Goal: Task Accomplishment & Management: Use online tool/utility

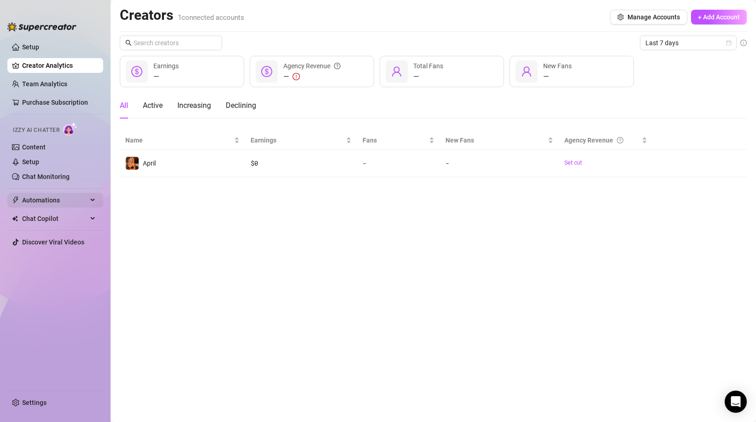
click at [51, 200] on span "Automations" at bounding box center [54, 200] width 65 height 15
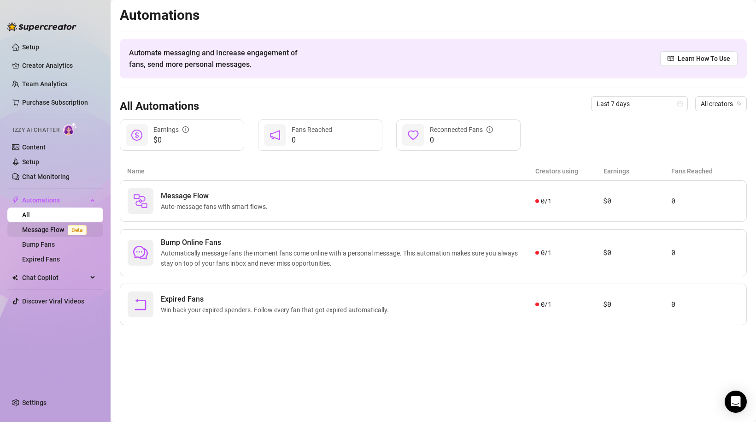
click at [54, 231] on link "Message Flow Beta" at bounding box center [56, 229] width 68 height 7
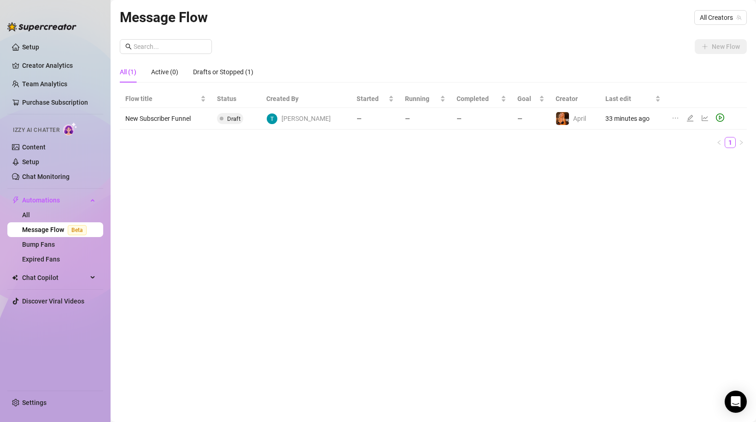
click at [175, 116] on td "New Subscriber Funnel" at bounding box center [166, 119] width 92 height 22
click at [687, 117] on icon "edit" at bounding box center [690, 117] width 7 height 7
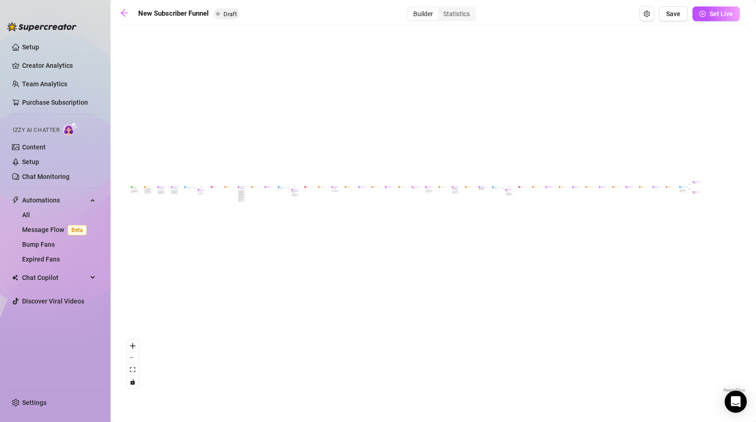
drag, startPoint x: 734, startPoint y: 253, endPoint x: 716, endPoint y: 232, distance: 27.4
click at [716, 232] on div "If True If True If True If False If False If False If True If False Merge Merge…" at bounding box center [433, 212] width 627 height 365
drag, startPoint x: 548, startPoint y: 164, endPoint x: 573, endPoint y: 167, distance: 25.5
click at [573, 167] on div "If True If True If True If False If False If False If True If False Merge Merge…" at bounding box center [433, 212] width 627 height 365
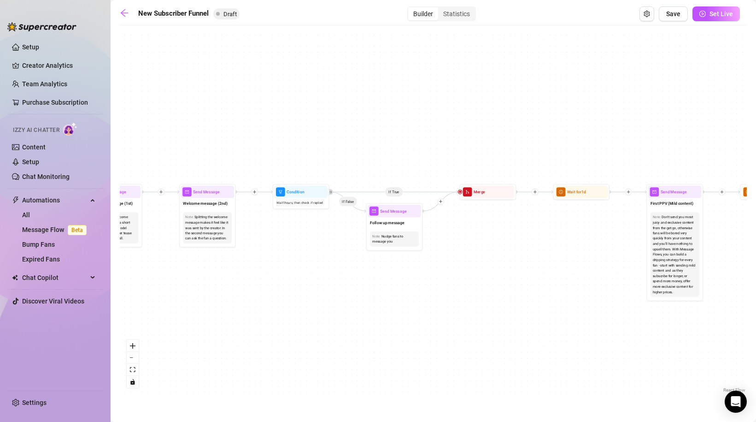
drag, startPoint x: 300, startPoint y: 272, endPoint x: 462, endPoint y: 282, distance: 162.5
click at [462, 282] on div "If True If True If True If False If False If False If True If False Merge Merge…" at bounding box center [433, 212] width 627 height 365
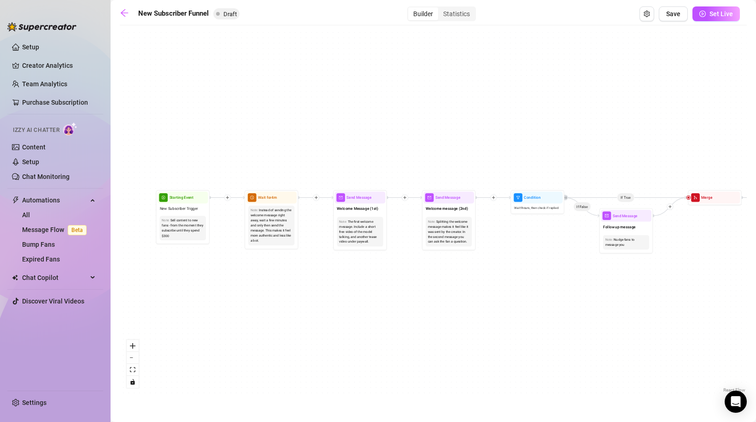
drag, startPoint x: 299, startPoint y: 284, endPoint x: 541, endPoint y: 289, distance: 242.0
click at [541, 289] on div "If True If True If True If False If False If False If True If False Merge Merge…" at bounding box center [433, 212] width 627 height 365
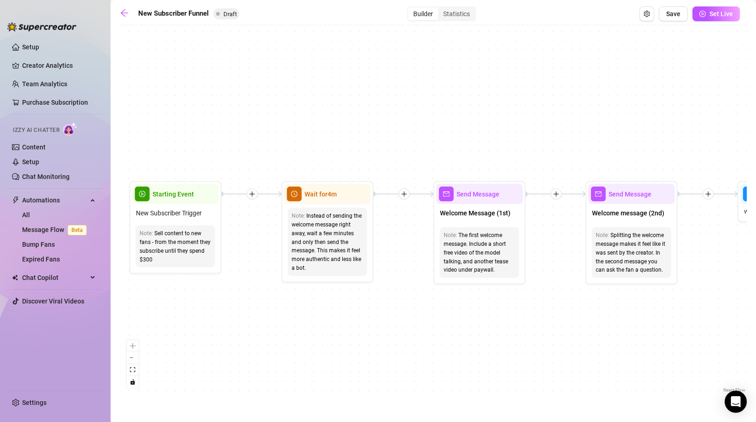
drag, startPoint x: 258, startPoint y: 306, endPoint x: 329, endPoint y: 298, distance: 71.9
click at [329, 298] on div "If True If True If True If False If False If False If True If False Merge Merge…" at bounding box center [433, 212] width 627 height 365
click at [321, 229] on div "Instead of sending the welcome message right away, wait a few minutes and only …" at bounding box center [328, 242] width 72 height 61
click at [330, 236] on div "Instead of sending the welcome message right away, wait a few minutes and only …" at bounding box center [328, 242] width 72 height 61
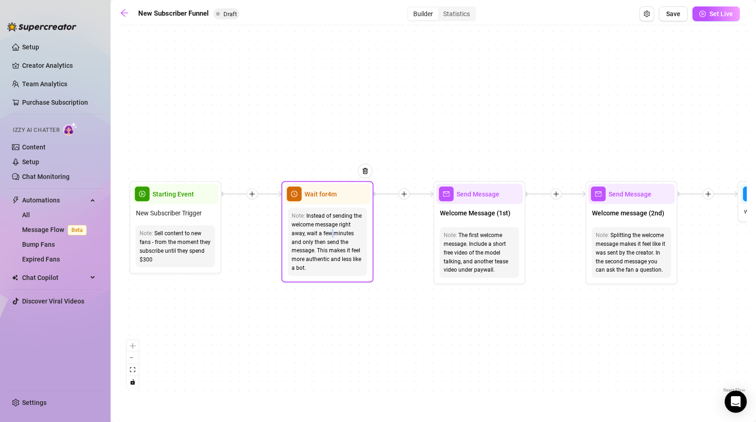
click at [330, 236] on div "Instead of sending the welcome message right away, wait a few minutes and only …" at bounding box center [328, 242] width 72 height 61
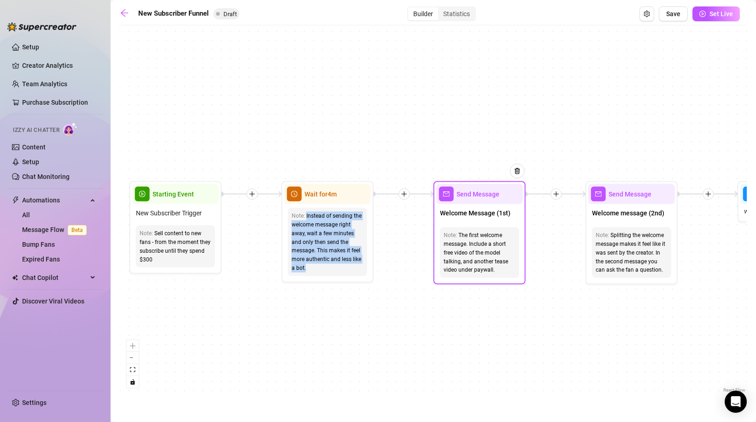
click at [480, 213] on span "Welcome Message (1st)" at bounding box center [475, 213] width 71 height 10
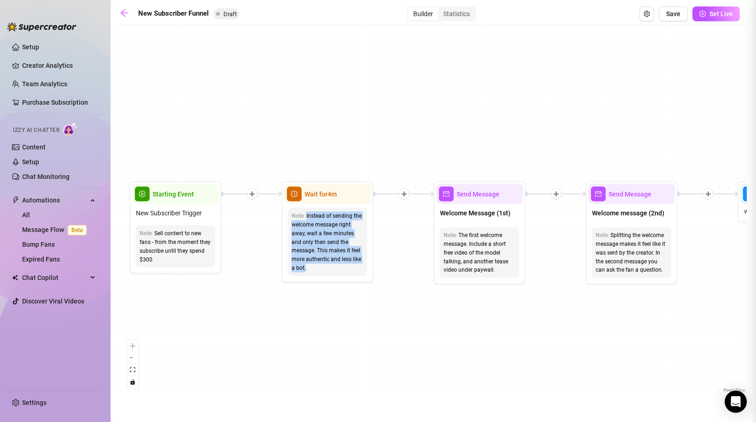
type textarea "First part of the welcome message"
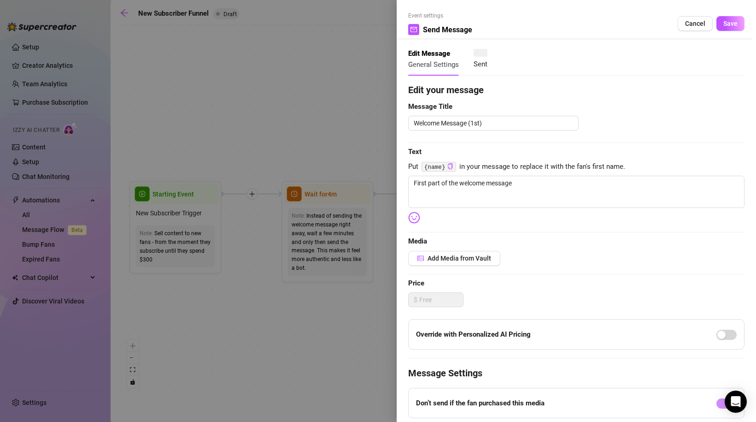
click at [307, 119] on div at bounding box center [378, 211] width 756 height 422
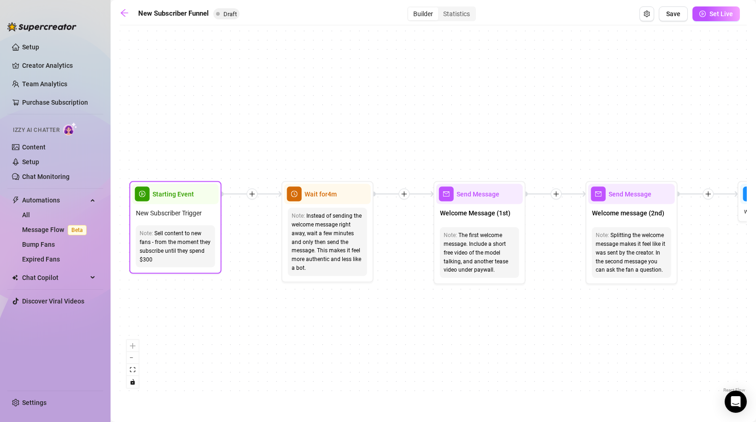
click at [188, 225] on div "Note: Sell content to new fans - from the moment they subscribe until they spen…" at bounding box center [175, 246] width 79 height 42
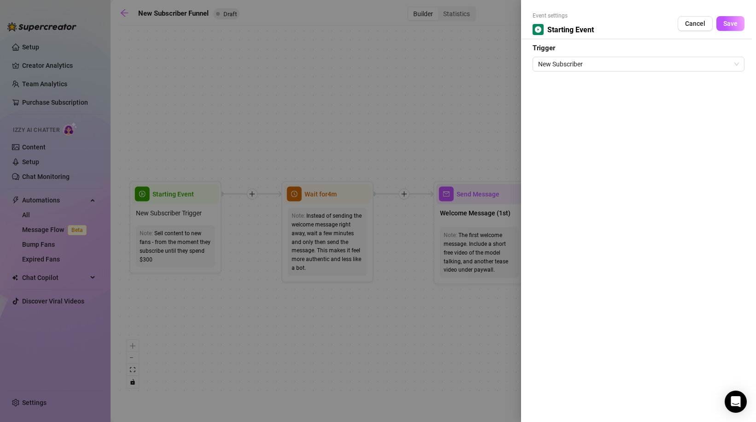
click at [298, 108] on div at bounding box center [378, 211] width 756 height 422
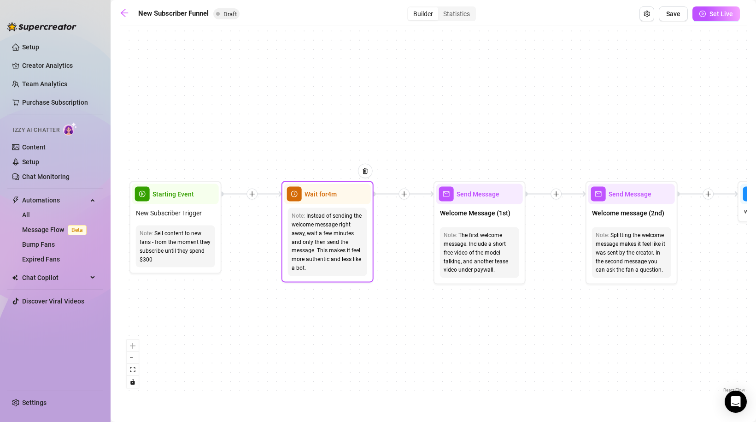
click at [324, 202] on div "Wait for 4m" at bounding box center [327, 194] width 87 height 20
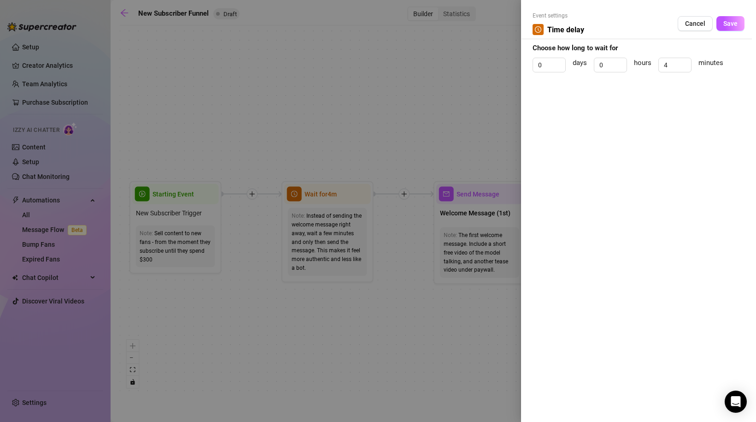
click at [355, 125] on div at bounding box center [378, 211] width 756 height 422
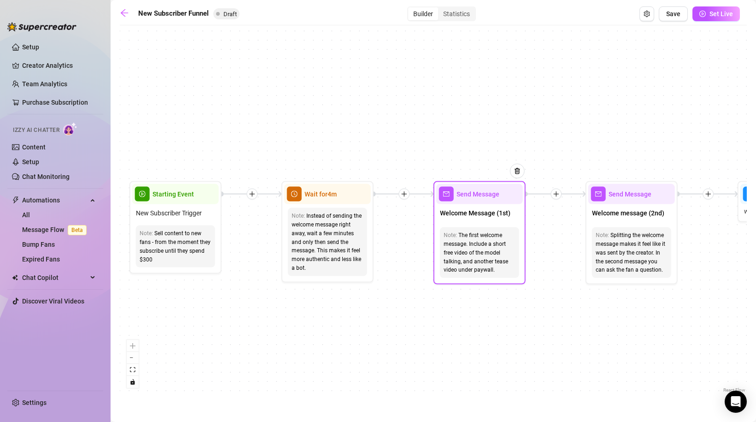
click at [467, 207] on div "Welcome Message (1st)" at bounding box center [479, 213] width 87 height 19
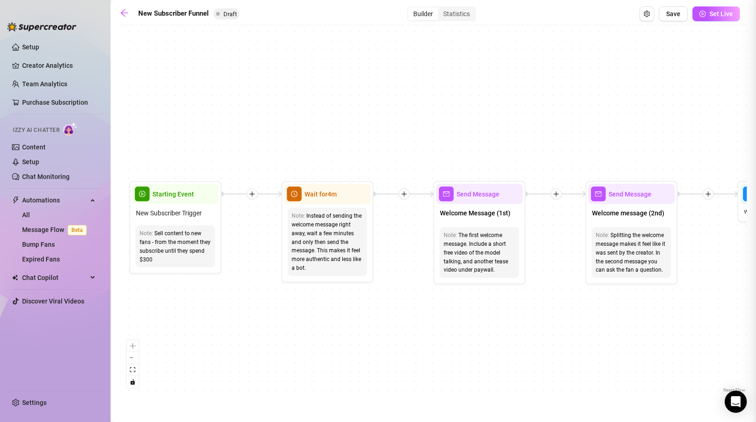
type textarea "First part of the welcome message"
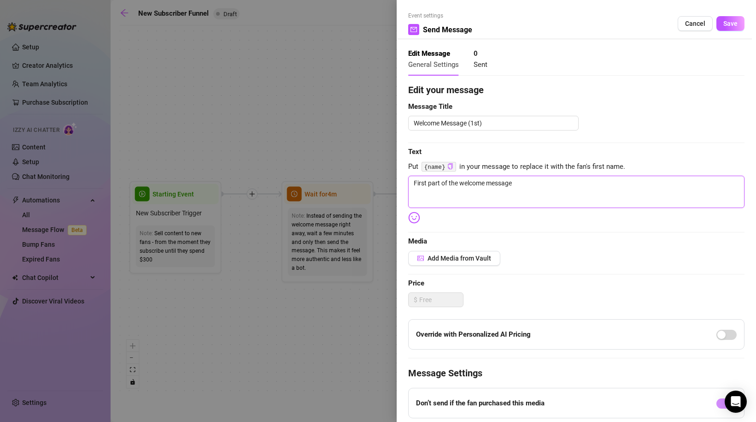
click at [465, 187] on textarea "First part of the welcome message" at bounding box center [576, 192] width 336 height 32
drag, startPoint x: 535, startPoint y: 184, endPoint x: 388, endPoint y: 184, distance: 146.6
click at [388, 184] on div "Event settings Send Message Cancel Save Edit Message General Settings 0 Sent Ed…" at bounding box center [378, 211] width 756 height 422
type textarea "Write your message here"
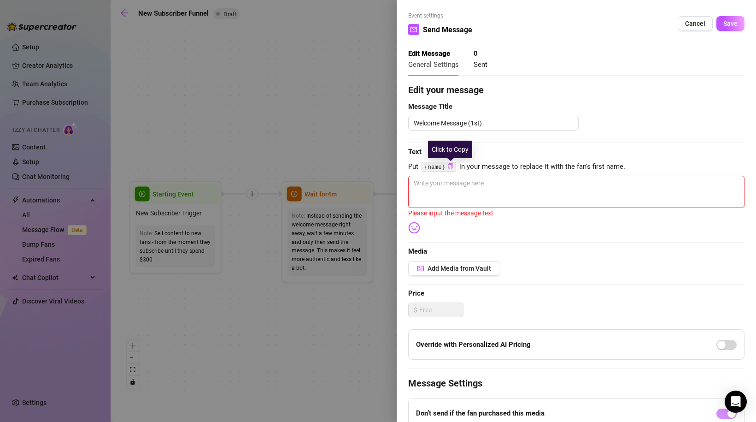
click at [452, 164] on icon "copy" at bounding box center [450, 166] width 5 height 6
click at [445, 181] on textarea at bounding box center [576, 192] width 336 height 32
paste textarea "{name}"
type textarea "{name}"
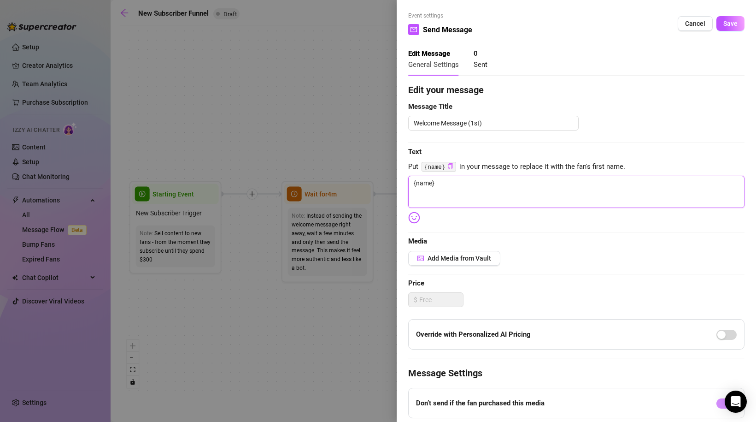
click at [414, 183] on textarea "{name}" at bounding box center [576, 192] width 336 height 32
type textarea "H{name}"
type textarea "He{name}"
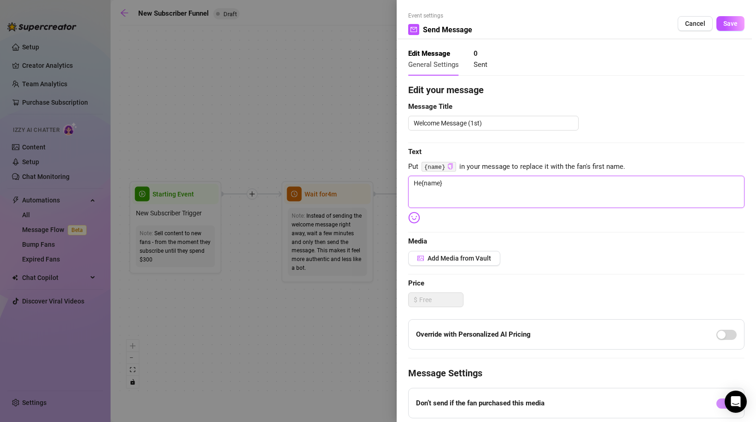
type textarea "Hey{name}"
type textarea "Hey {name}"
click at [455, 182] on textarea "Hey {name}" at bounding box center [576, 192] width 336 height 32
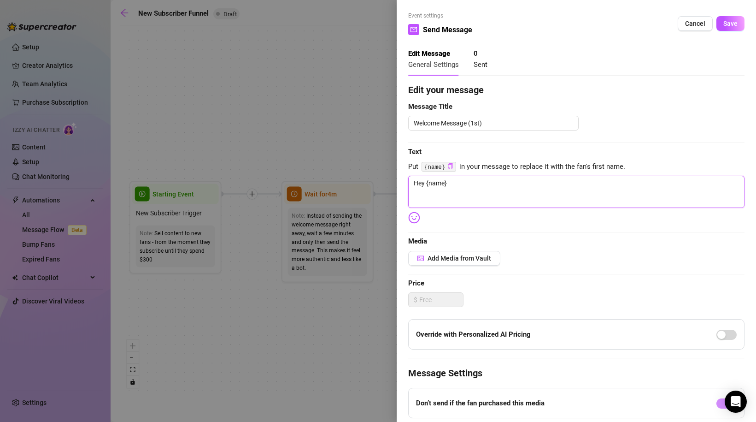
type textarea "Hey {name}"
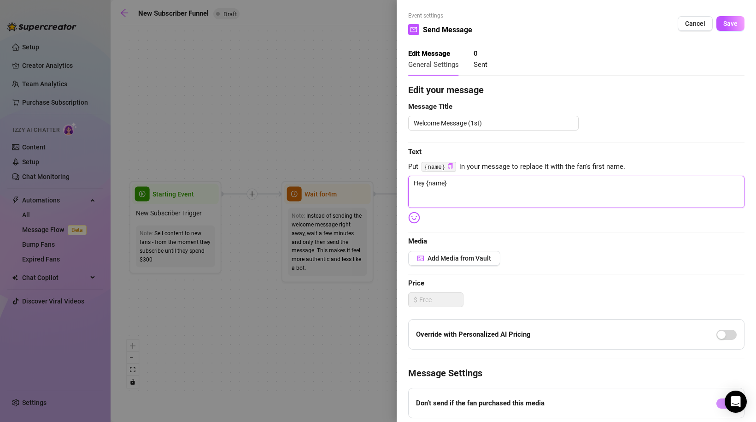
type textarea "Hey {name}"
type textarea "Hey {name} h"
type textarea "Hey {name} ho"
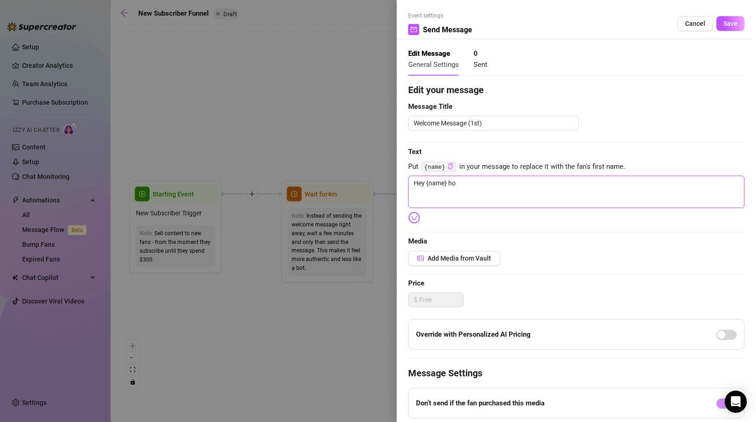
type textarea "Hey {name} how"
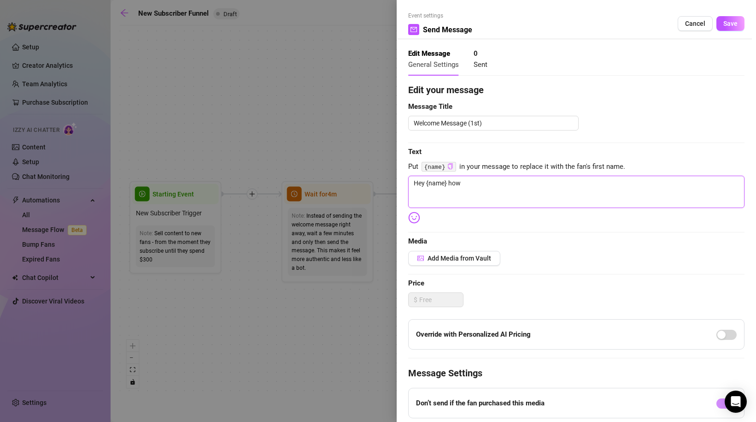
type textarea "Hey {name} how"
type textarea "Hey {name} ho"
type textarea "Hey {name} h"
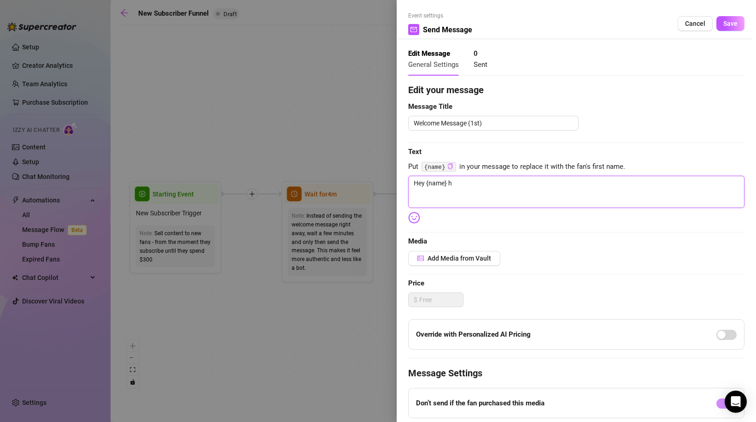
type textarea "Hey {name}"
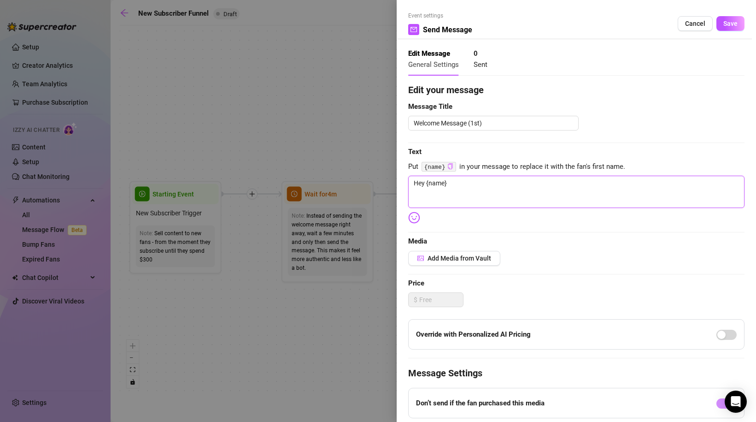
type textarea "Hey {name}"
type textarea "Hey {name} i"
type textarea "Hey {name} i'"
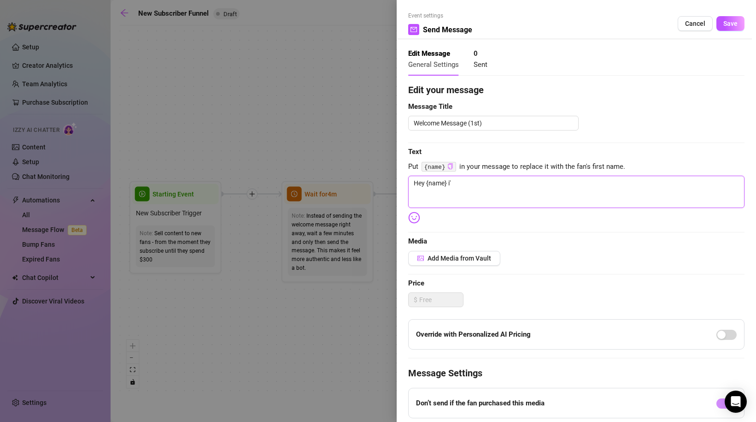
type textarea "Hey {name} i'm"
type textarea "Hey {name} i'm s"
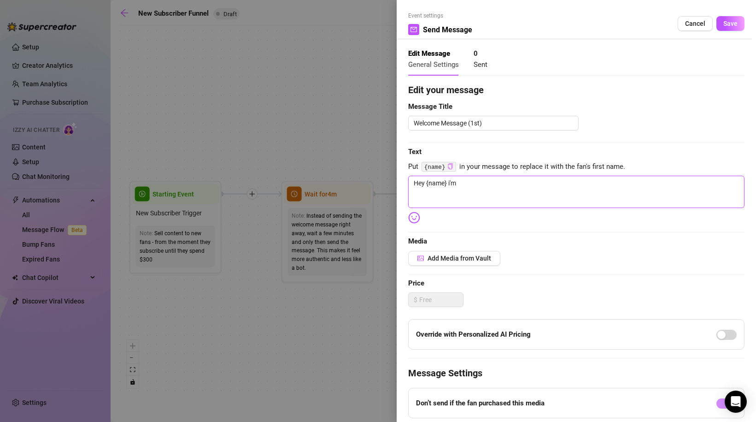
type textarea "Hey {name} i'm s"
type textarea "Hey {name} i'm so"
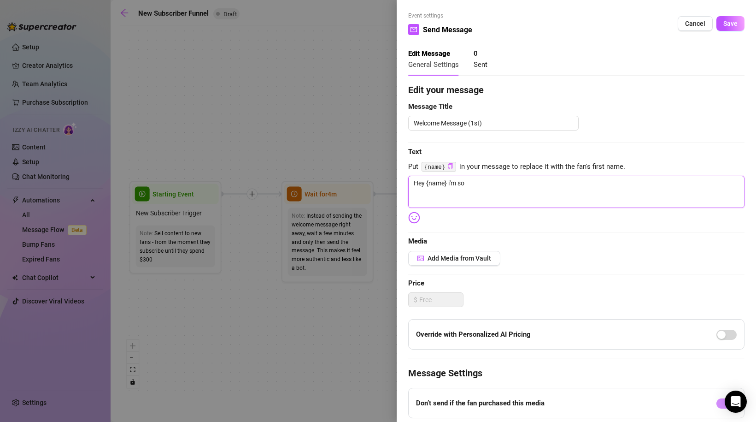
type textarea "Hey {name} i'm so g"
type textarea "Hey {name} i'm so gl"
type textarea "Hey {name} i'm so gla"
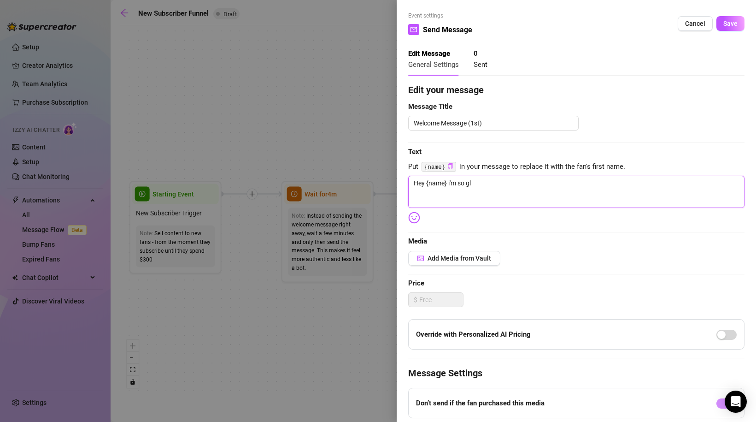
type textarea "Hey {name} i'm so gla"
type textarea "Hey {name} i'm so glad"
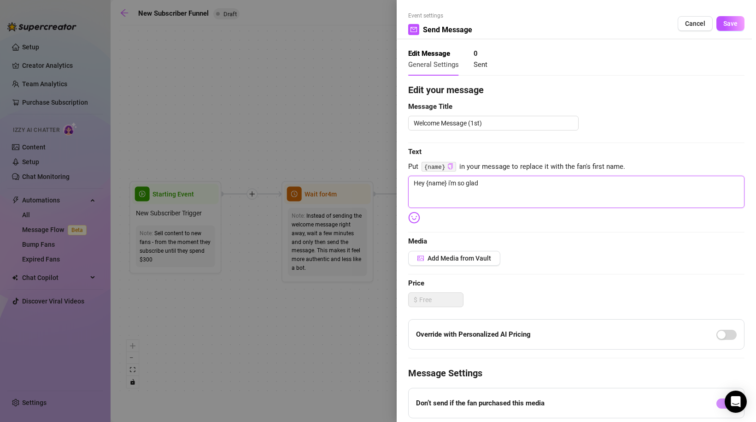
type textarea "Hey {name} i'm so glad y"
type textarea "Hey {name} i'm so glad yo"
type textarea "Hey {name} i'm so glad you"
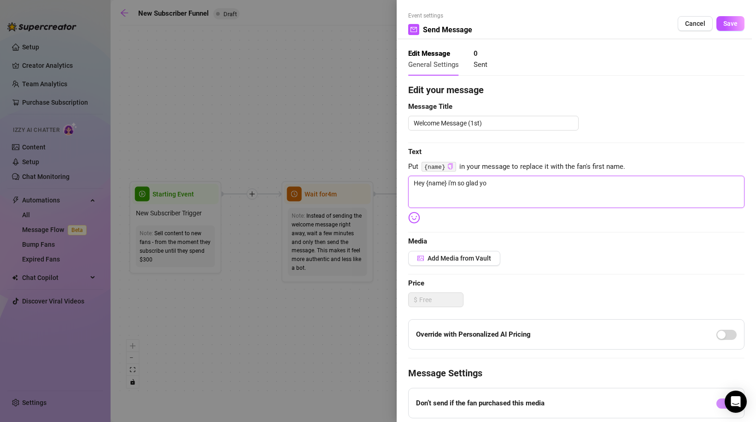
type textarea "Hey {name} i'm so glad you"
type textarea "Hey {name} i'm so glad you c"
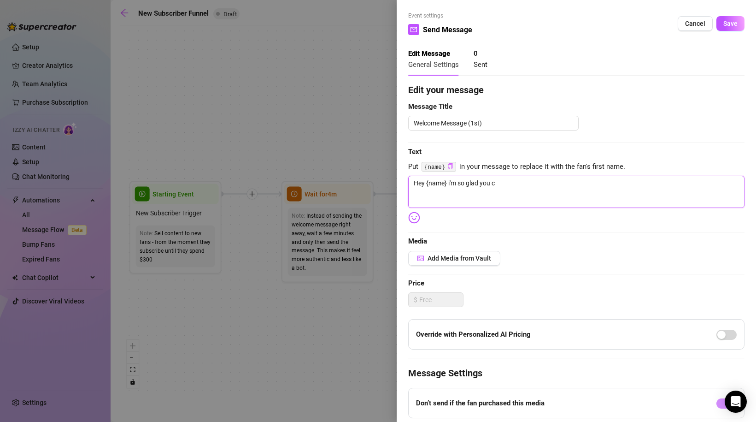
type textarea "Hey {name} i'm so glad you ca"
type textarea "Hey {name} i'm so glad you cam"
type textarea "Hey {name} i'm so glad you came"
type textarea "Hey {name} i'm so glad you came!"
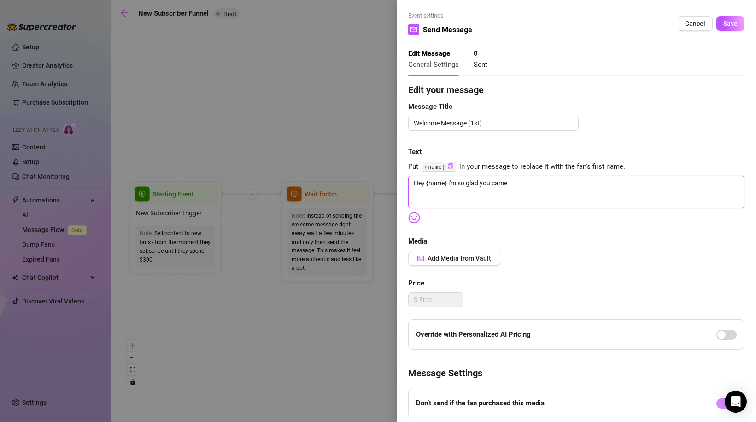
type textarea "Hey {name} i'm so glad you came!"
type textarea "Hey {name} i'm so glad you came!!"
type textarea "Hey {name} i'm so glad you came!!!"
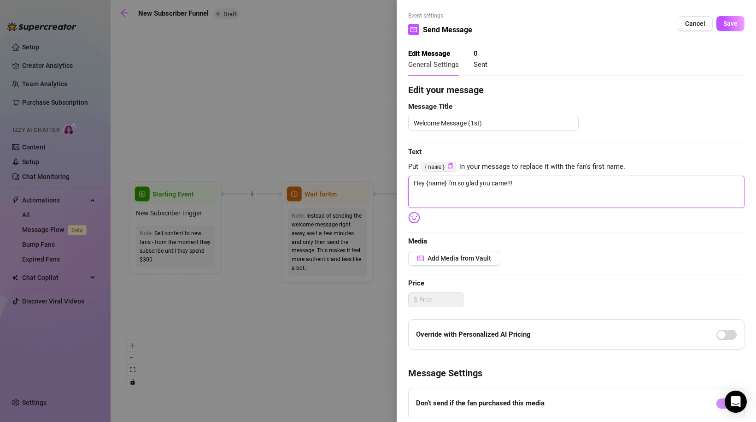
type textarea "Hey {name} i'm so glad you came!!!!"
type textarea "Hey {name} i'm so glad you came!!!! H"
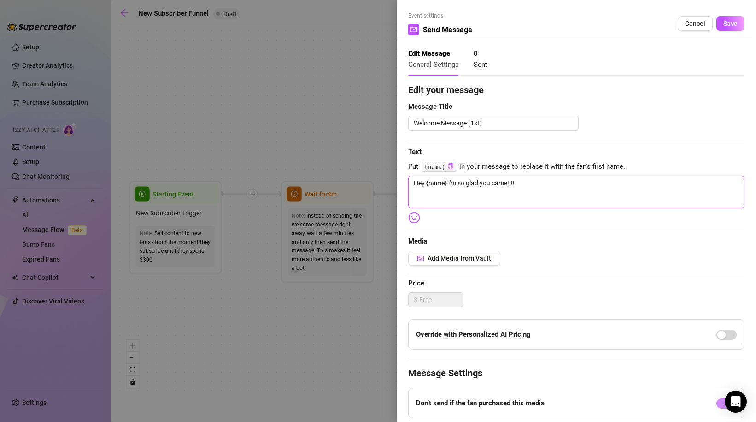
type textarea "Hey {name} i'm so glad you came!!!! H"
type textarea "Hey {name} i'm so glad you came!!!! Ho"
type textarea "Hey {name} i'm so glad you came!!!! How"
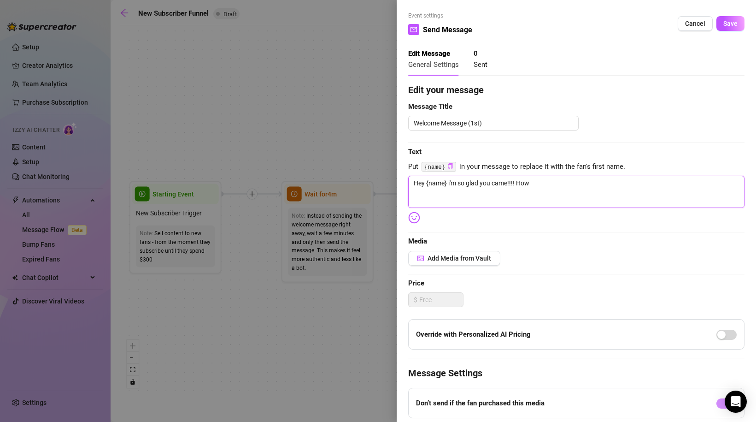
type textarea "Hey {name} i'm so glad you came!!!! How"
type textarea "Hey {name} i'm so glad you came!!!! How a"
type textarea "Hey {name} i'm so glad you came!!!! How ar"
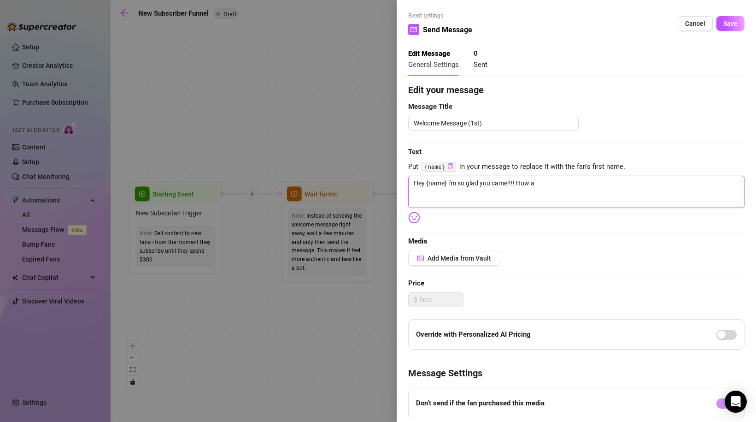
type textarea "Hey {name} i'm so glad you came!!!! How ar"
type textarea "Hey {name} i'm so glad you came!!!! How are"
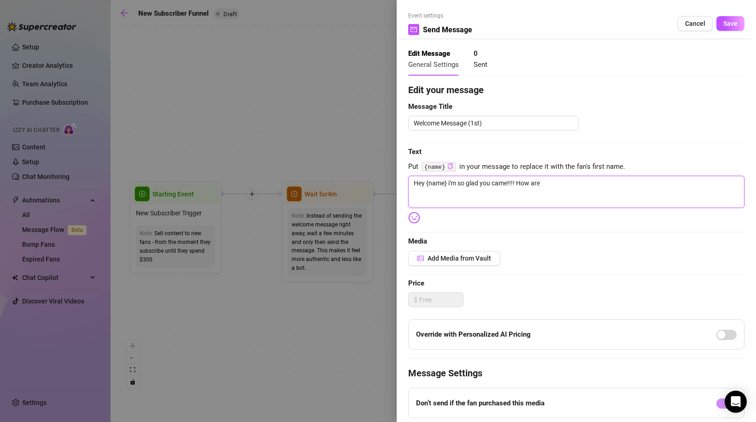
type textarea "Hey {name} i'm so glad you came!!!! How are y"
type textarea "Hey {name} i'm so glad you came!!!! How are yo"
type textarea "Hey {name} i'm so glad you came!!!! How are you"
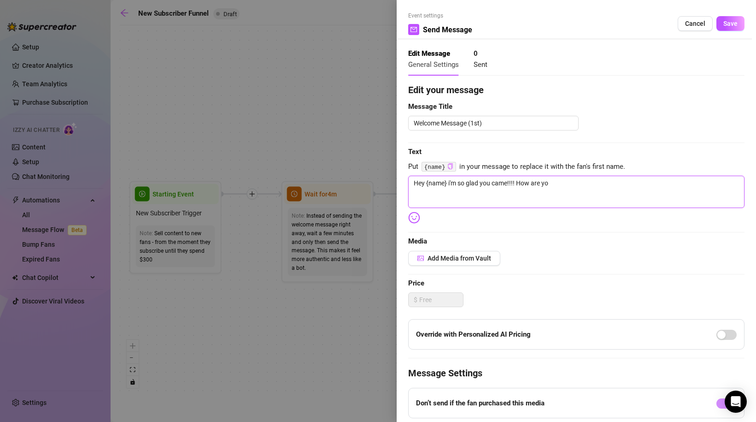
type textarea "Hey {name} i'm so glad you came!!!! How are you"
type textarea "Hey {name} i'm so glad you came!!!! How are you?"
type textarea "Hey {name} i'm so glad you came!!!! How are you?💕"
click at [553, 184] on textarea "Hey {name} i'm so glad you came!!!! How are you?💕" at bounding box center [576, 192] width 336 height 32
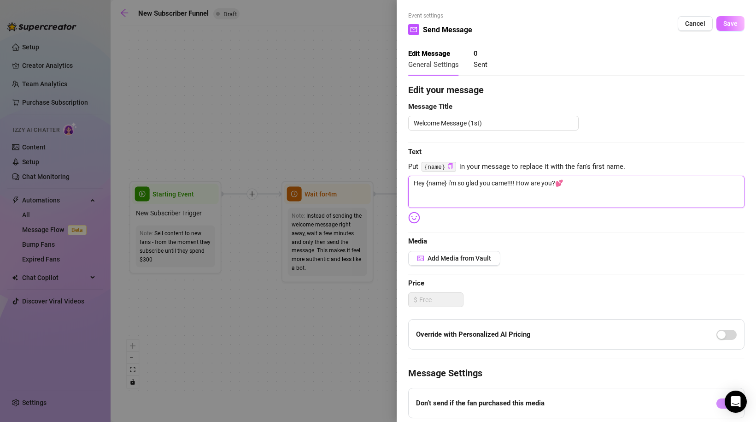
type textarea "Hey {name} i'm so glad you came!!!! How are you?💕"
click at [730, 22] on span "Save" at bounding box center [731, 23] width 14 height 7
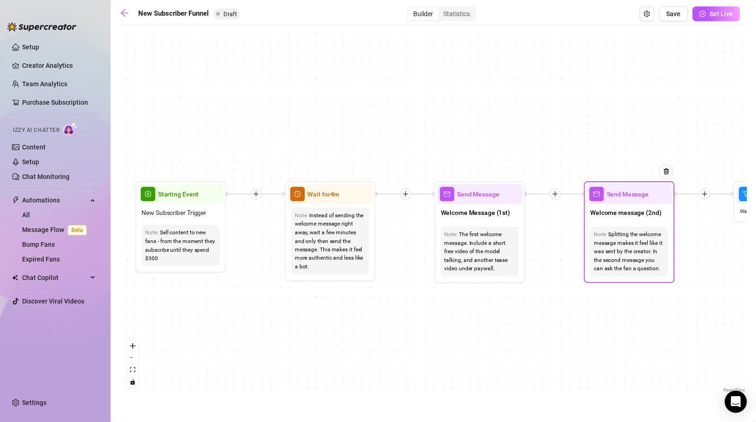
click at [631, 199] on div "Send Message" at bounding box center [629, 194] width 85 height 20
type textarea "Second part of the welcome message"
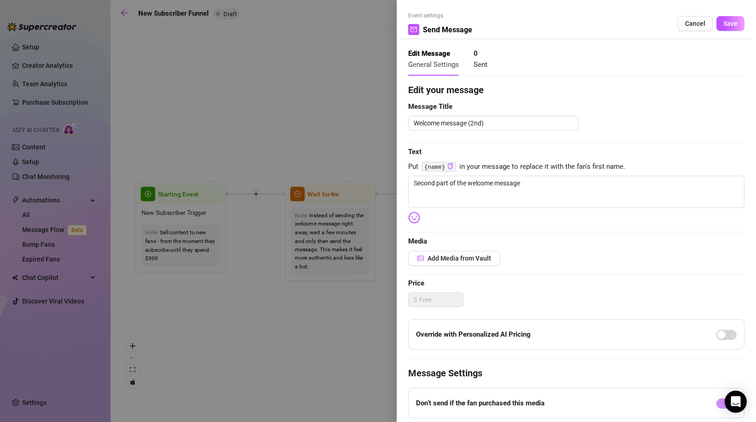
click at [320, 108] on div at bounding box center [378, 211] width 756 height 422
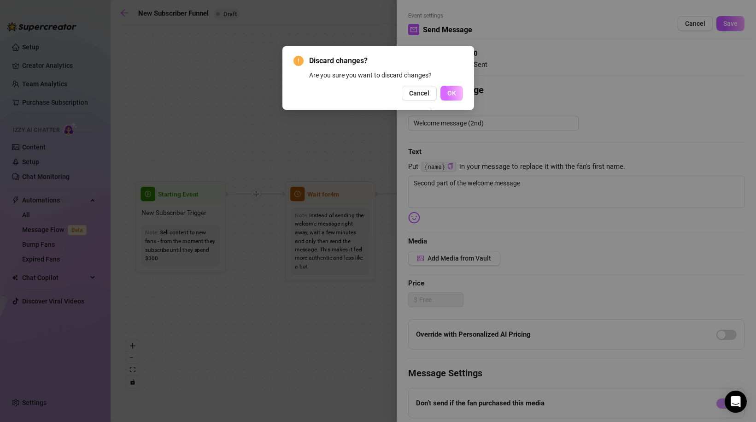
click at [452, 89] on span "OK" at bounding box center [451, 92] width 9 height 7
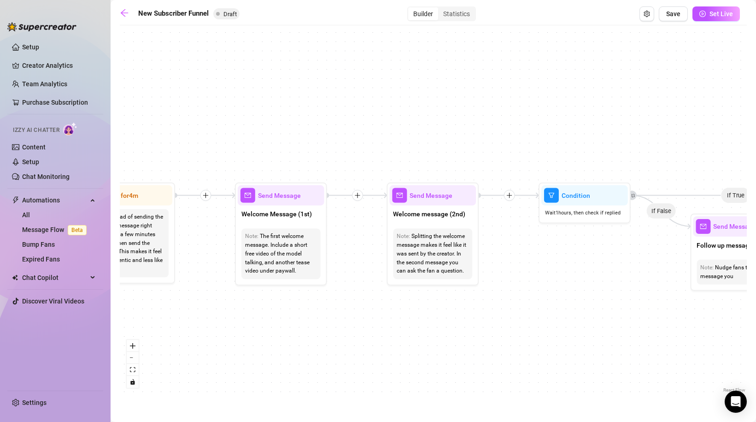
drag, startPoint x: 559, startPoint y: 336, endPoint x: 361, endPoint y: 338, distance: 197.3
click at [361, 338] on div "If True If True If True If False If False If False If True If False Merge Merge…" at bounding box center [433, 212] width 627 height 365
click at [293, 230] on div "Note: The first welcome message. Include a short free video of the model talkin…" at bounding box center [282, 253] width 79 height 51
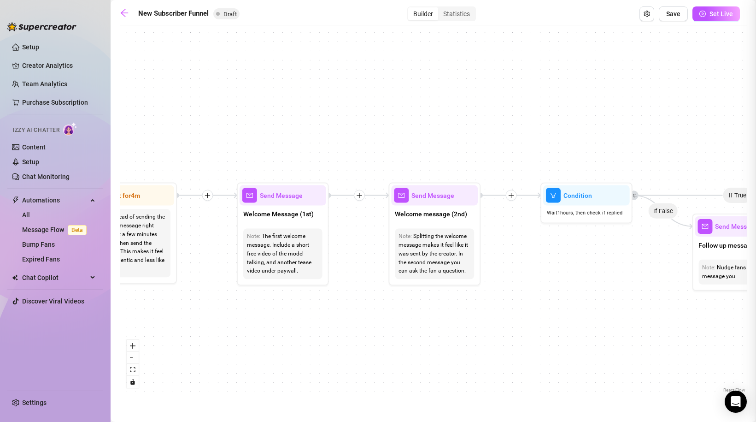
type textarea "Hey {name} i'm so glad you came!!!! How are you?💕"
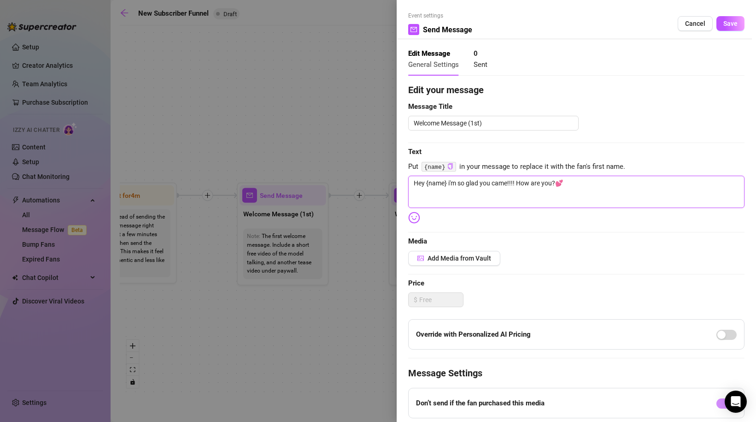
drag, startPoint x: 518, startPoint y: 183, endPoint x: 567, endPoint y: 183, distance: 48.9
click at [567, 183] on textarea "Hey {name} i'm so glad you came!!!! How are you?💕" at bounding box center [576, 192] width 336 height 32
type textarea "Hey {name} i'm so glad you came!!!!"
click at [728, 24] on span "Save" at bounding box center [731, 23] width 14 height 7
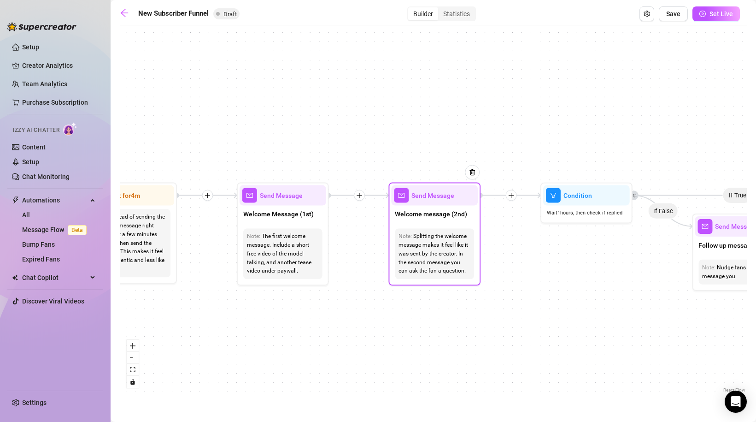
click at [445, 193] on span "Send Message" at bounding box center [433, 195] width 43 height 10
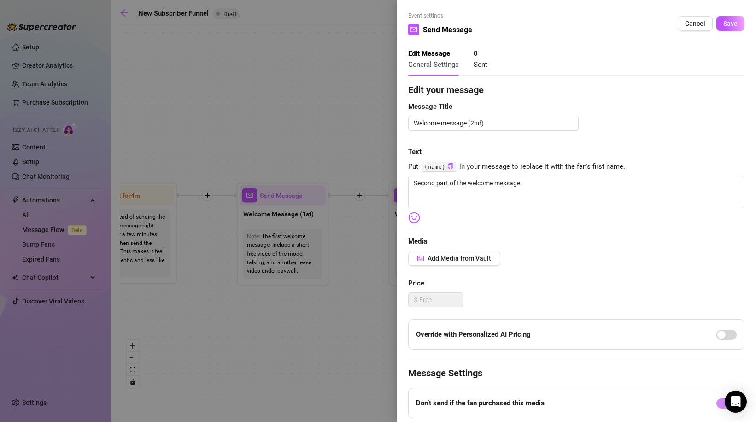
type textarea "Second part of the welcome message"
click at [461, 188] on textarea "Second part of the welcome message" at bounding box center [576, 192] width 336 height 32
paste textarea "How are you?💕"
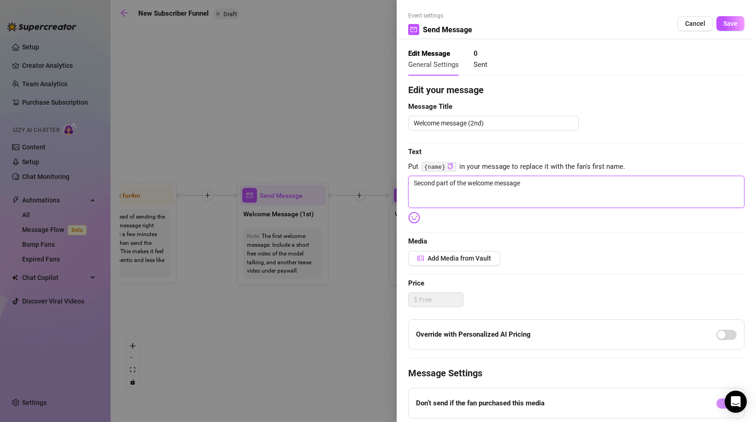
type textarea "How are you?💕"
click at [734, 27] on span "Save" at bounding box center [731, 23] width 14 height 7
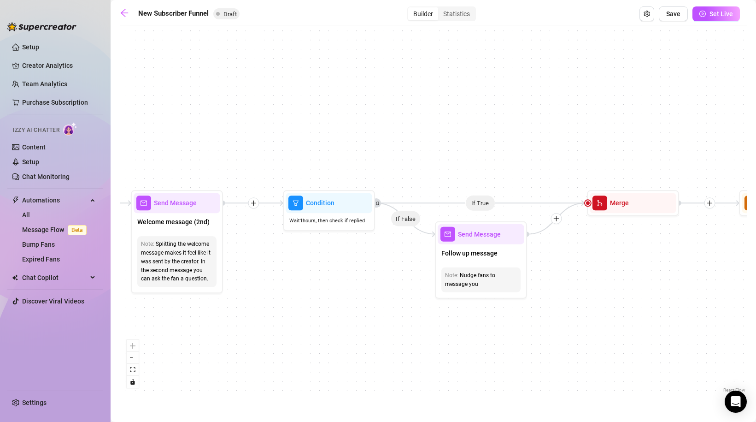
drag, startPoint x: 561, startPoint y: 147, endPoint x: 303, endPoint y: 155, distance: 257.7
click at [303, 155] on div "If True If True If True If False If False If False If True If False Merge Merge…" at bounding box center [433, 212] width 627 height 365
click at [483, 234] on span "Send Message" at bounding box center [479, 234] width 43 height 10
type textarea "/"
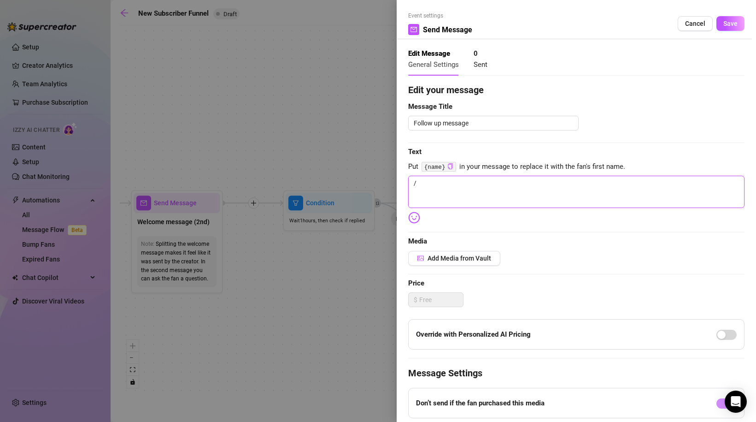
click at [427, 187] on textarea "/" at bounding box center [576, 192] width 336 height 32
type textarea "Write your message here"
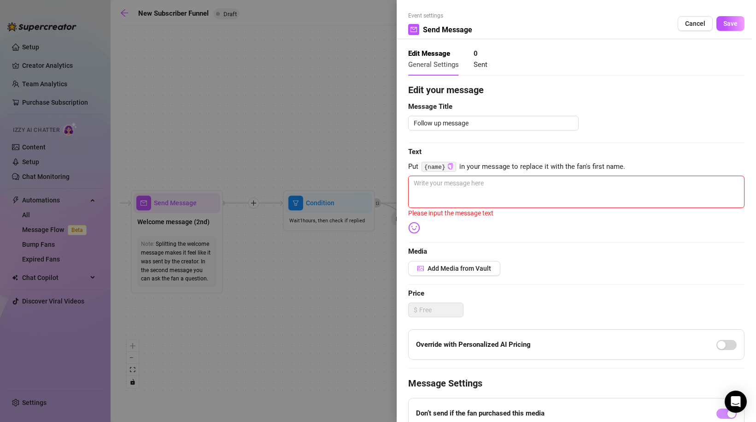
type textarea "A"
type textarea "Ar"
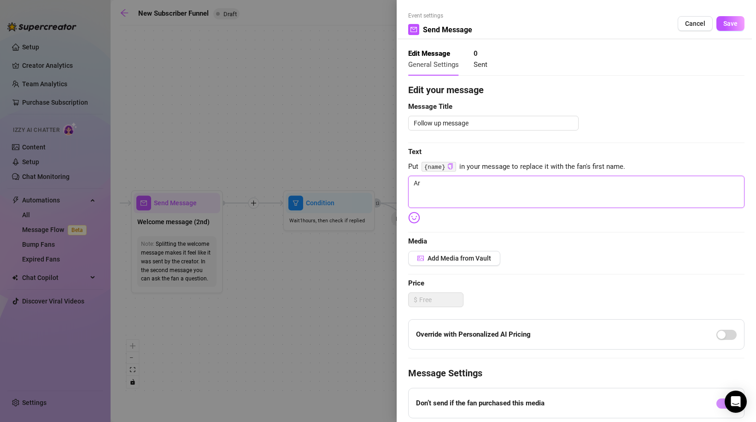
type textarea "Are"
type textarea "Are y"
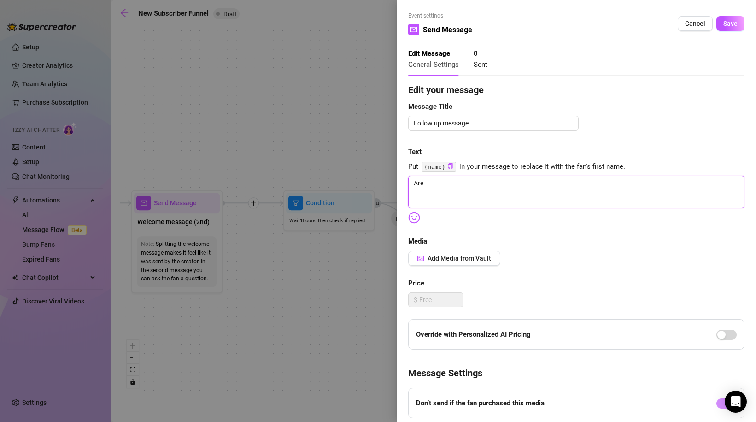
type textarea "Are y"
type textarea "Are yo"
type textarea "Are you"
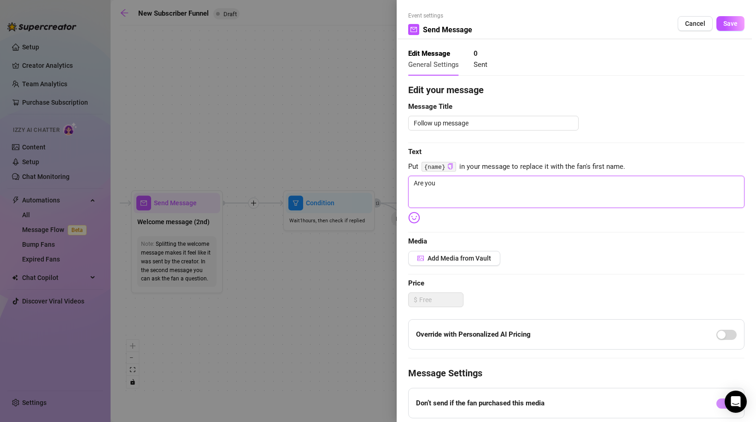
type textarea "Are you"
type textarea "Are you t"
type textarea "Are you th"
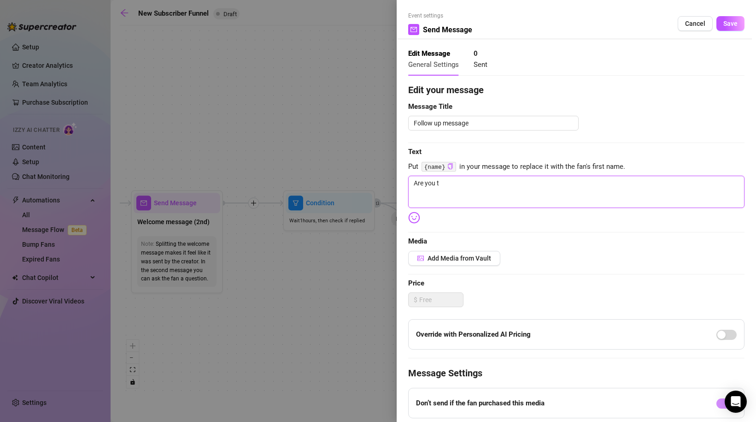
type textarea "Are you th"
type textarea "Are you the"
type textarea "Are you ther"
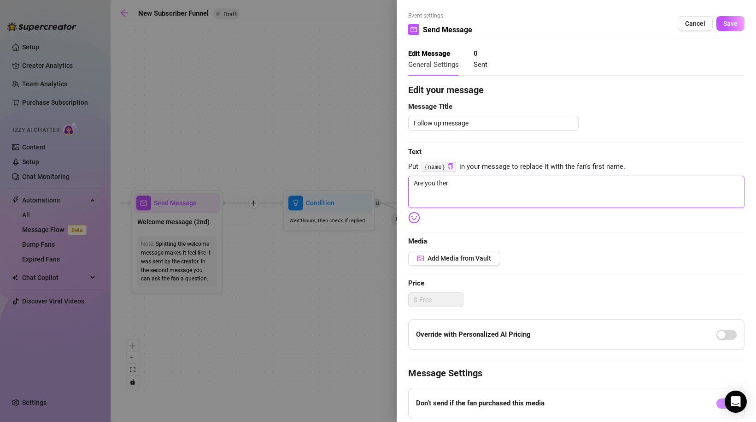
type textarea "Are you there"
type textarea "Are you there?"
type textarea "Are you there?!"
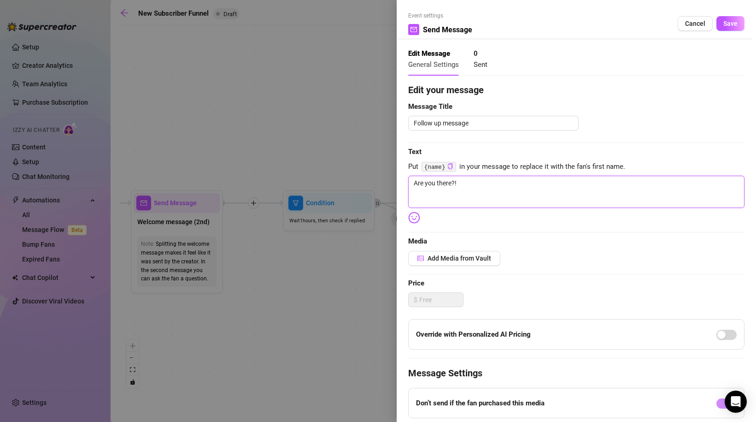
type textarea "Are you there?!?"
type textarea "Are you there?!?!"
type textarea "Are you there?!?"
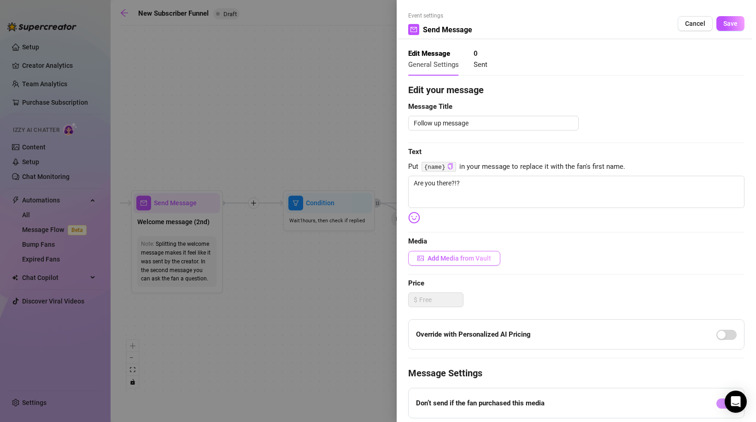
click at [461, 261] on span "Add Media from Vault" at bounding box center [460, 257] width 64 height 7
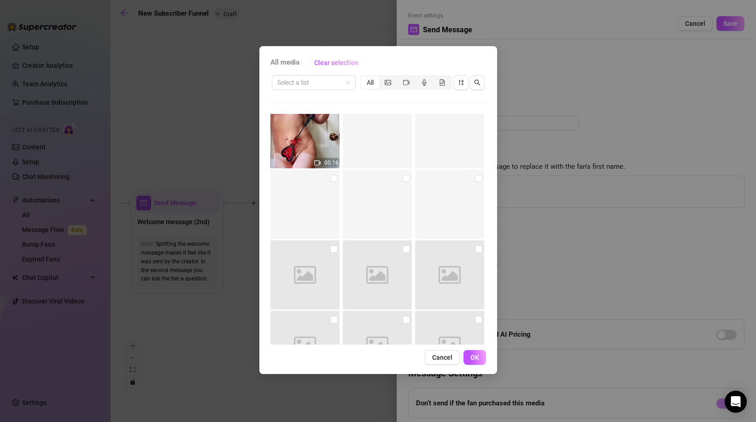
scroll to position [1004, 0]
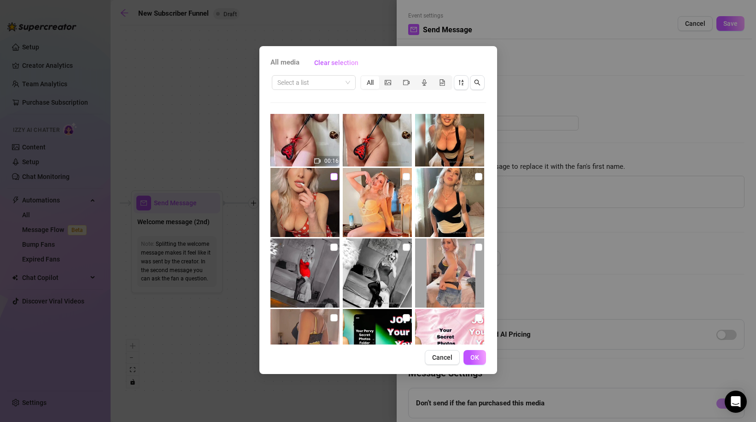
click at [335, 177] on input "checkbox" at bounding box center [333, 176] width 7 height 7
checkbox input "true"
click at [477, 357] on span "OK" at bounding box center [475, 356] width 9 height 7
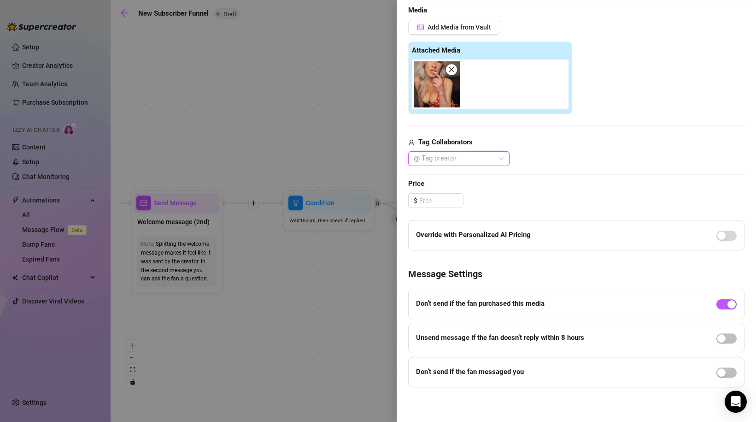
scroll to position [0, 0]
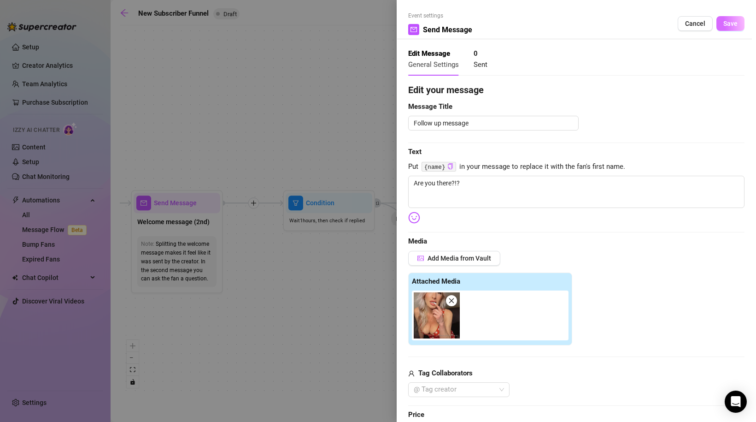
click at [729, 22] on span "Save" at bounding box center [731, 23] width 14 height 7
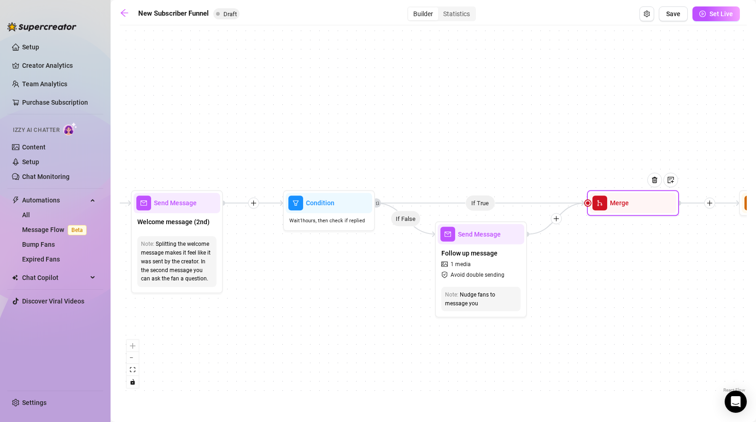
click at [607, 211] on div "Merge" at bounding box center [633, 203] width 87 height 20
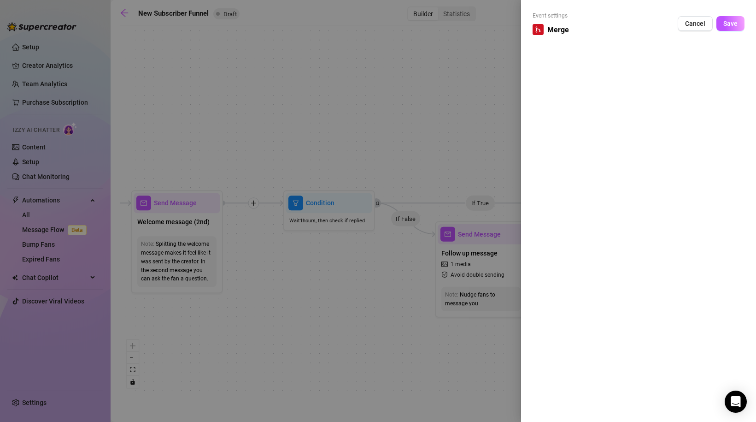
click at [430, 124] on div at bounding box center [378, 211] width 756 height 422
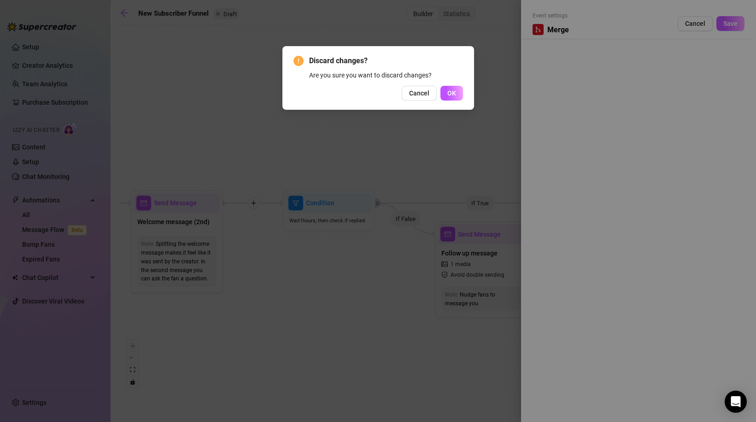
click at [463, 95] on div "Discard changes? Are you sure you want to discard changes? Cancel OK" at bounding box center [379, 78] width 192 height 64
click at [452, 95] on span "OK" at bounding box center [451, 92] width 9 height 7
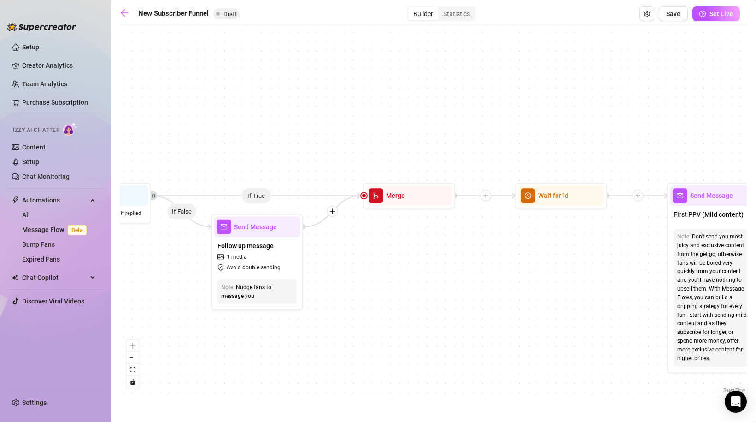
drag, startPoint x: 472, startPoint y: 141, endPoint x: 247, endPoint y: 133, distance: 224.6
click at [247, 133] on div "If True If True If True If False If False If False If True If False Merge Merge…" at bounding box center [433, 212] width 627 height 365
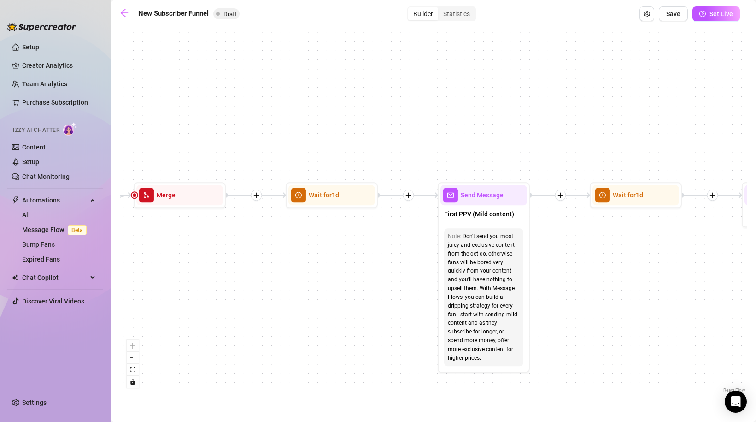
drag, startPoint x: 436, startPoint y: 128, endPoint x: 207, endPoint y: 128, distance: 229.0
click at [207, 128] on div "If True If True If True If False If False If False If True If False Merge Merge…" at bounding box center [433, 212] width 627 height 365
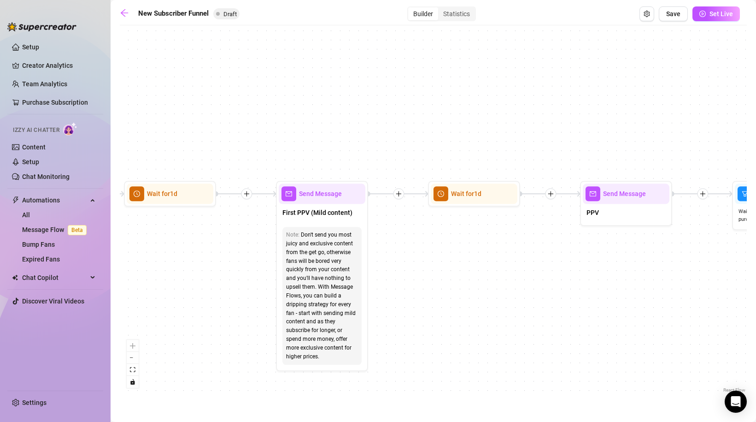
drag, startPoint x: 403, startPoint y: 121, endPoint x: 241, endPoint y: 120, distance: 161.8
click at [241, 120] on div "If True If True If True If False If False If False If True If False Merge Merge…" at bounding box center [433, 212] width 627 height 365
click at [264, 194] on icon "Edge from 74dcf08c-ebf3-45a8-980e-bcfb168e5457 to fc3fceec-0d9f-4ae0-a7d2-39630…" at bounding box center [247, 194] width 60 height 0
click at [247, 195] on icon "plus" at bounding box center [247, 193] width 0 height 5
click at [300, 125] on div "If True If True If True If False Time Delay Condition Message Tag Fan If False …" at bounding box center [433, 212] width 627 height 365
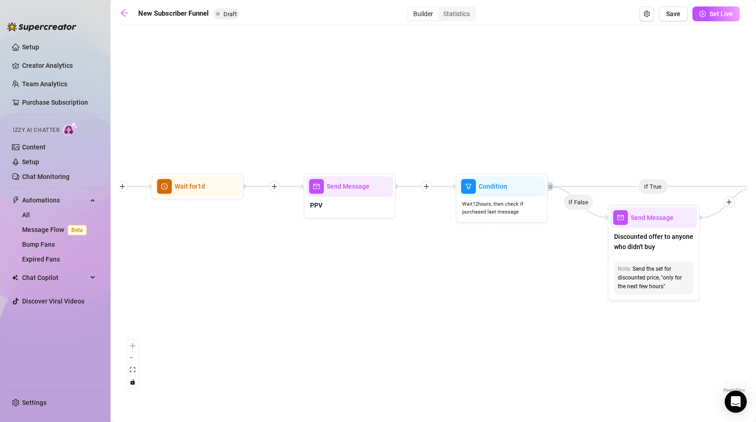
drag, startPoint x: 465, startPoint y: 241, endPoint x: 188, endPoint y: 234, distance: 276.6
click at [188, 234] on div "If True If True If True If False If False If False If True If False Merge Merge…" at bounding box center [433, 212] width 627 height 365
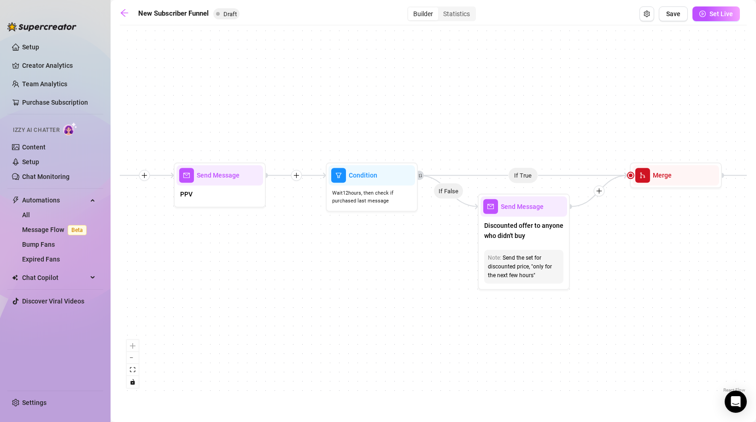
drag, startPoint x: 373, startPoint y: 272, endPoint x: 244, endPoint y: 261, distance: 130.0
click at [244, 261] on div "If True If True If True If False If False If False If True If False Merge Merge…" at bounding box center [433, 212] width 627 height 365
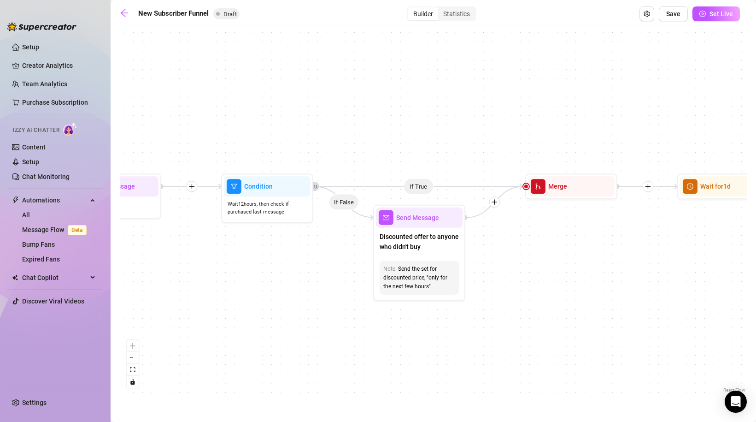
drag, startPoint x: 391, startPoint y: 226, endPoint x: 287, endPoint y: 237, distance: 105.2
click at [286, 237] on div "If True If True If True If False If False If False If True If False Merge Merge…" at bounding box center [433, 212] width 627 height 365
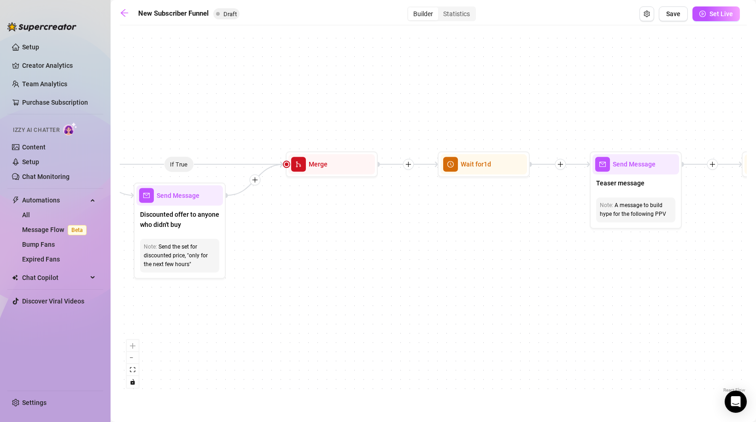
drag, startPoint x: 438, startPoint y: 360, endPoint x: 199, endPoint y: 338, distance: 240.6
click at [199, 338] on div "If True If True If True If False If False If False If True If False Merge Merge…" at bounding box center [433, 212] width 627 height 365
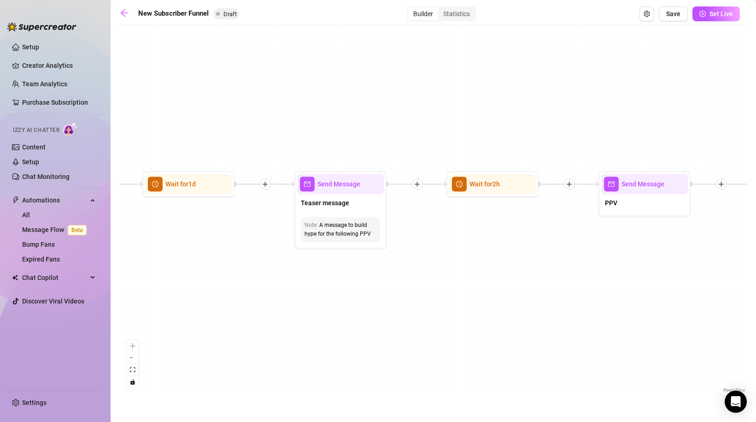
drag, startPoint x: 512, startPoint y: 258, endPoint x: 217, endPoint y: 278, distance: 296.1
click at [217, 278] on div "If True If True If True If False If False If False If True If False Merge Merge…" at bounding box center [433, 212] width 627 height 365
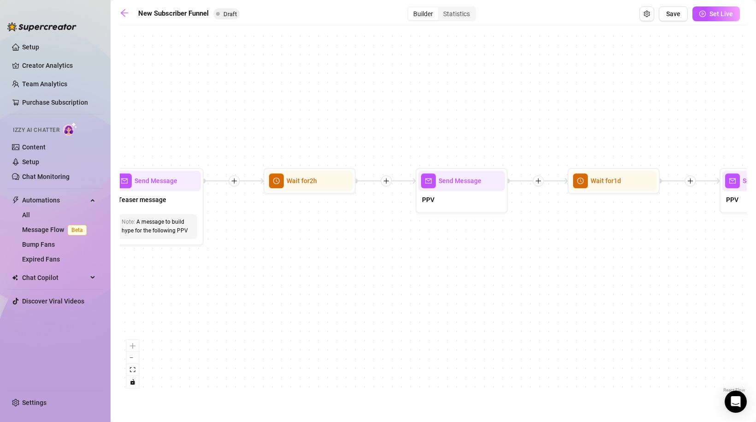
drag, startPoint x: 588, startPoint y: 232, endPoint x: 405, endPoint y: 229, distance: 183.0
click at [405, 229] on div "If True If True If True If False If False If False If True If False Merge Merge…" at bounding box center [433, 212] width 627 height 365
click at [649, 10] on button "Open Exit Rules" at bounding box center [647, 13] width 15 height 15
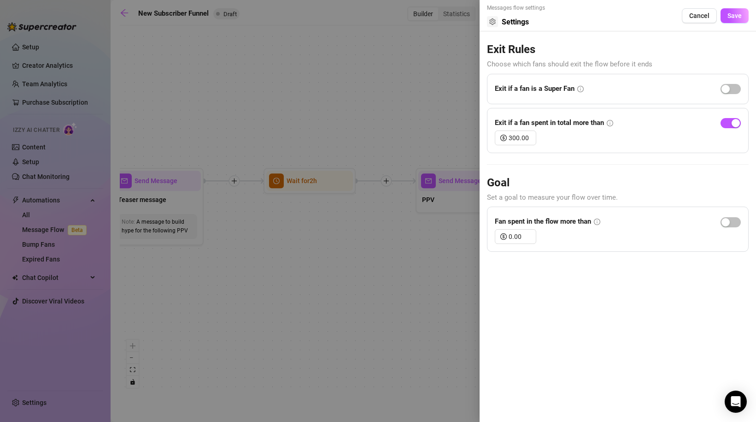
click at [406, 118] on div at bounding box center [378, 211] width 756 height 422
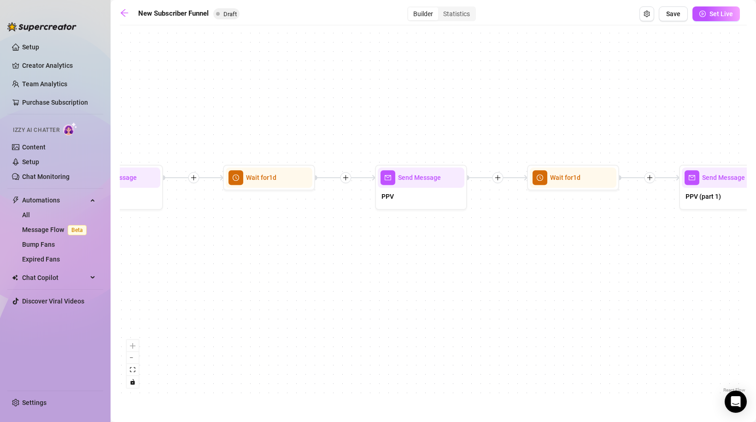
drag, startPoint x: 668, startPoint y: 245, endPoint x: 324, endPoint y: 241, distance: 344.7
click at [324, 241] on div "If True If True If True If False If False If False If True If False Merge Merge…" at bounding box center [433, 212] width 627 height 365
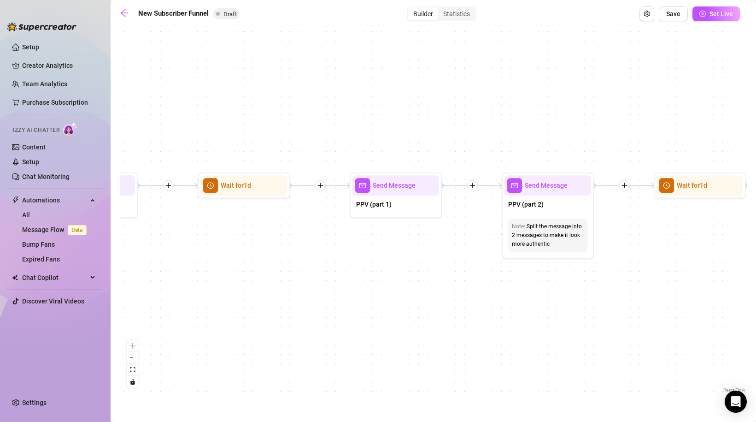
drag, startPoint x: 642, startPoint y: 242, endPoint x: 312, endPoint y: 250, distance: 330.1
click at [312, 250] on div "If True If True If True If False If False If False If True If False Merge Merge…" at bounding box center [433, 212] width 627 height 365
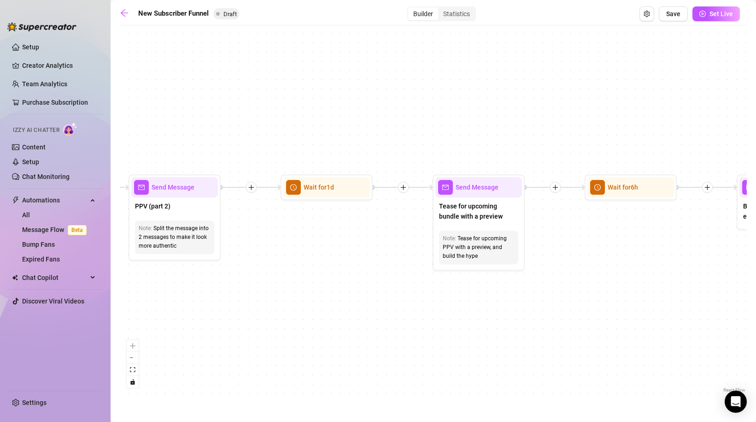
drag, startPoint x: 662, startPoint y: 269, endPoint x: 288, endPoint y: 271, distance: 373.8
click at [288, 271] on div "If True If True If True If False If False If False If True If False Merge Merge…" at bounding box center [433, 212] width 627 height 365
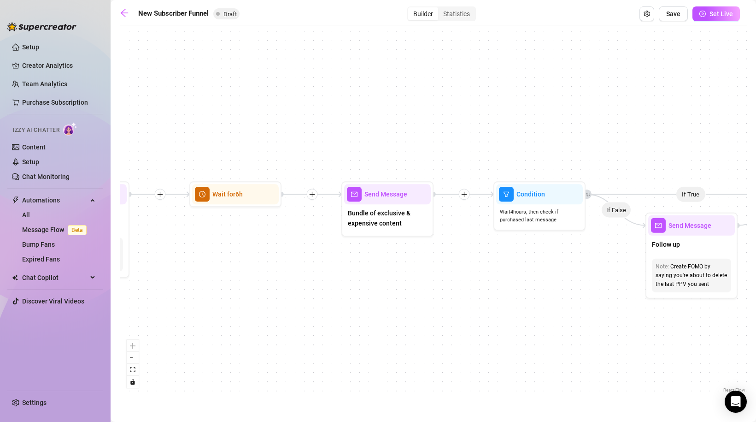
drag, startPoint x: 642, startPoint y: 276, endPoint x: 247, endPoint y: 283, distance: 394.6
click at [247, 283] on div "If True If True If True If False If False If False If True If False Merge Merge…" at bounding box center [433, 212] width 627 height 365
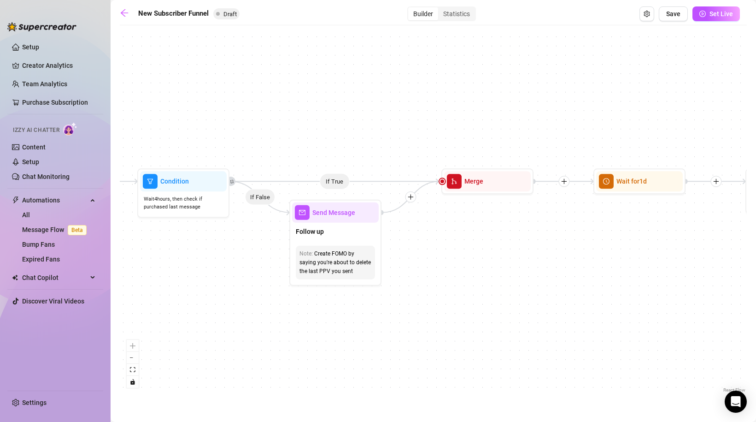
drag, startPoint x: 617, startPoint y: 299, endPoint x: 235, endPoint y: 286, distance: 382.3
click at [235, 286] on div "If True If True If True If False If False If False If True If False Merge Merge…" at bounding box center [433, 212] width 627 height 365
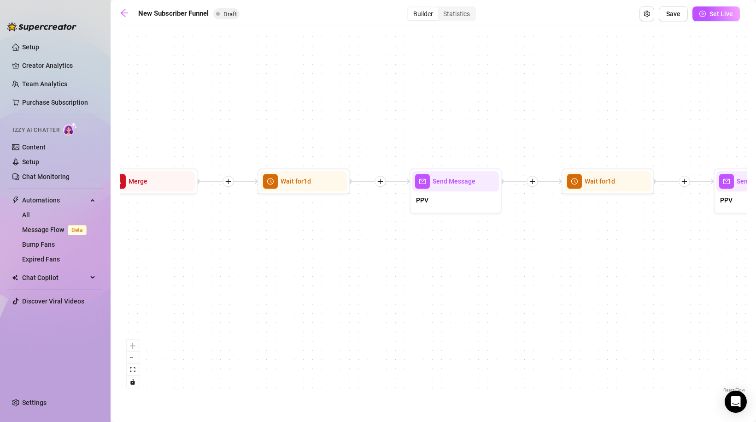
drag, startPoint x: 625, startPoint y: 270, endPoint x: 315, endPoint y: 270, distance: 310.2
click at [315, 270] on div "If True If True If True If False If False If False If True If False Merge Merge…" at bounding box center [433, 212] width 627 height 365
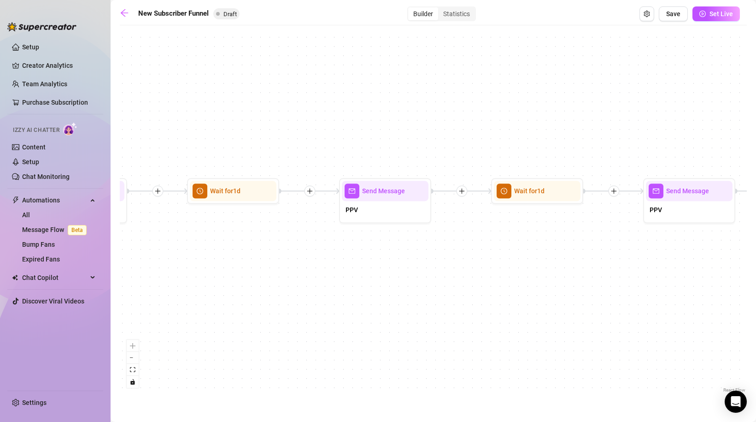
drag, startPoint x: 653, startPoint y: 247, endPoint x: 278, endPoint y: 258, distance: 374.8
click at [278, 258] on div "If True If True If True If False If False If False If True If False Merge Merge…" at bounding box center [433, 212] width 627 height 365
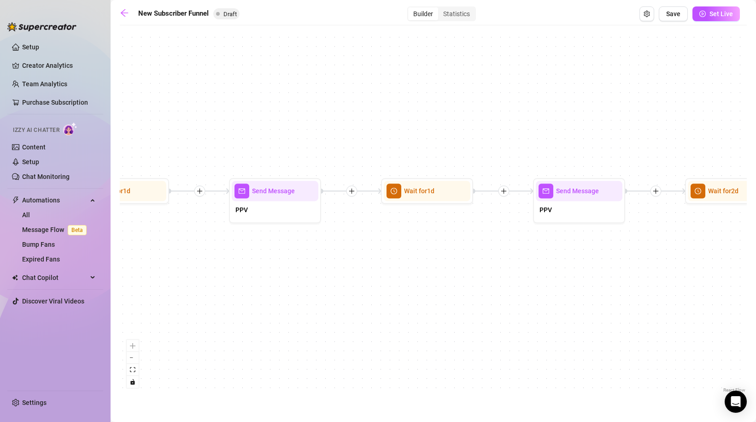
drag, startPoint x: 651, startPoint y: 284, endPoint x: 236, endPoint y: 284, distance: 414.3
click at [236, 284] on div "If True If True If True If False If False If False If True If False Merge Merge…" at bounding box center [433, 212] width 627 height 365
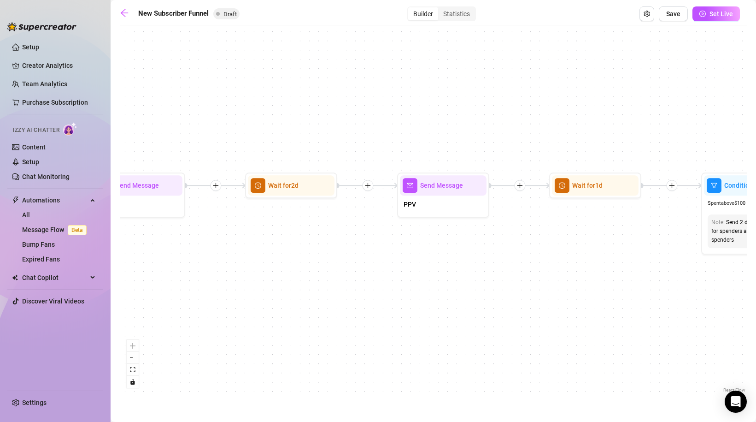
drag, startPoint x: 652, startPoint y: 270, endPoint x: 212, endPoint y: 264, distance: 440.2
click at [212, 264] on div "If True If True If True If False If False If False If True If False Merge Merge…" at bounding box center [433, 212] width 627 height 365
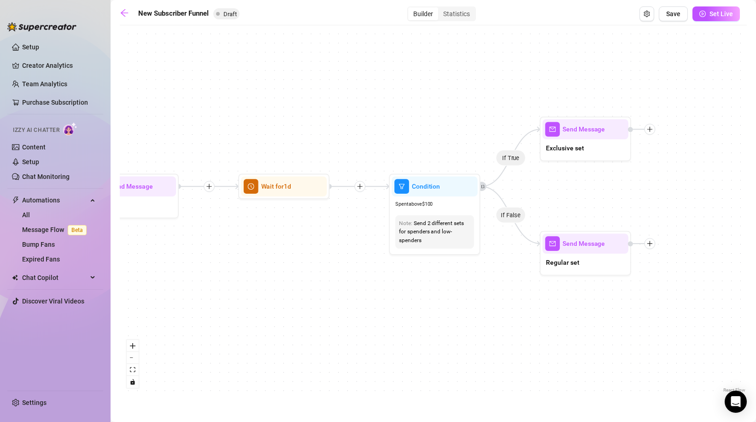
drag, startPoint x: 457, startPoint y: 275, endPoint x: 194, endPoint y: 275, distance: 262.7
click at [194, 275] on div "If True If True If True If False If False If False If True If False Merge Merge…" at bounding box center [433, 212] width 627 height 365
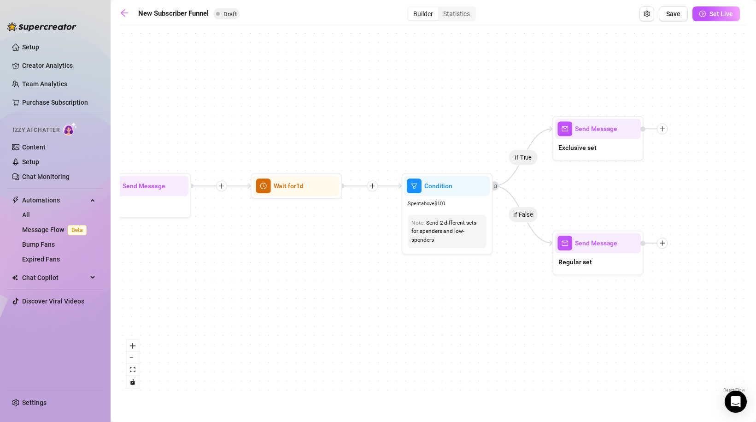
drag, startPoint x: 242, startPoint y: 275, endPoint x: 762, endPoint y: 347, distance: 524.7
click at [756, 347] on html "Setup Creator Analytics Team Analytics Purchase Subscription Izzy AI Chatter Co…" at bounding box center [378, 211] width 756 height 422
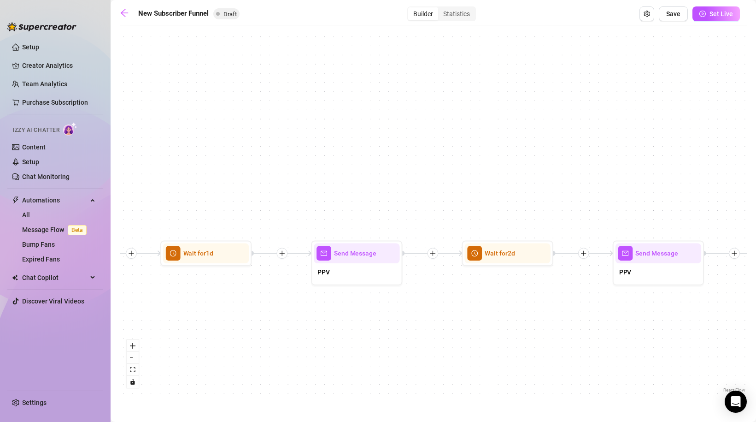
drag, startPoint x: 341, startPoint y: 359, endPoint x: 762, endPoint y: 242, distance: 436.7
click at [756, 242] on html "Setup Creator Analytics Team Analytics Purchase Subscription Izzy AI Chatter Co…" at bounding box center [378, 211] width 756 height 422
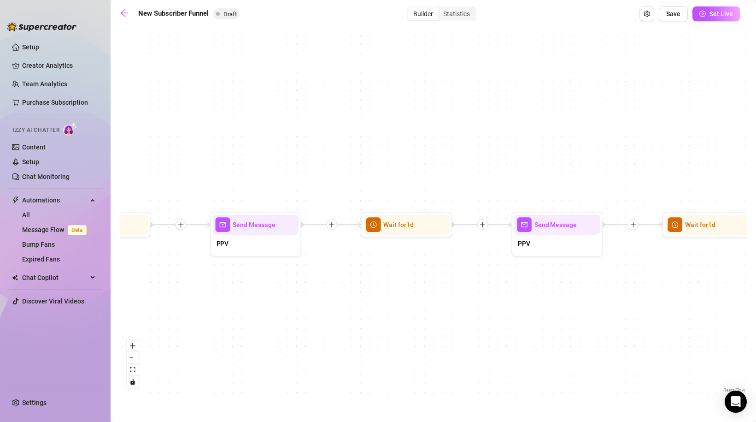
drag, startPoint x: 374, startPoint y: 218, endPoint x: 762, endPoint y: 302, distance: 397.5
click at [756, 302] on html "Setup Creator Analytics Team Analytics Purchase Subscription Izzy AI Chatter Co…" at bounding box center [378, 211] width 756 height 422
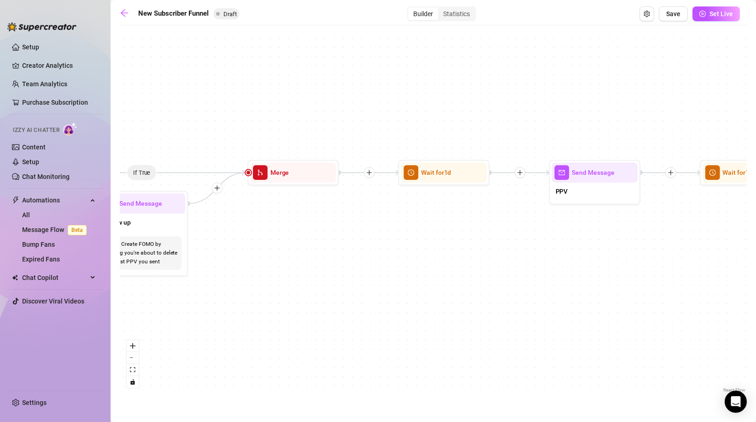
drag, startPoint x: 423, startPoint y: 331, endPoint x: 762, endPoint y: 278, distance: 343.2
click at [756, 278] on html "Setup Creator Analytics Team Analytics Purchase Subscription Izzy AI Chatter Co…" at bounding box center [378, 211] width 756 height 422
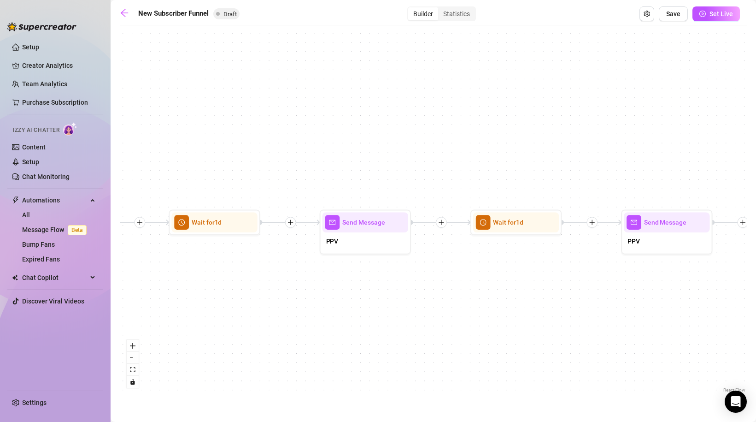
drag, startPoint x: 382, startPoint y: 226, endPoint x: 153, endPoint y: 276, distance: 234.9
click at [153, 276] on div "If True If True If True If False If False If False If True If False Merge Merge…" at bounding box center [433, 212] width 627 height 365
click at [376, 225] on div at bounding box center [391, 206] width 40 height 47
type textarea "PPV"
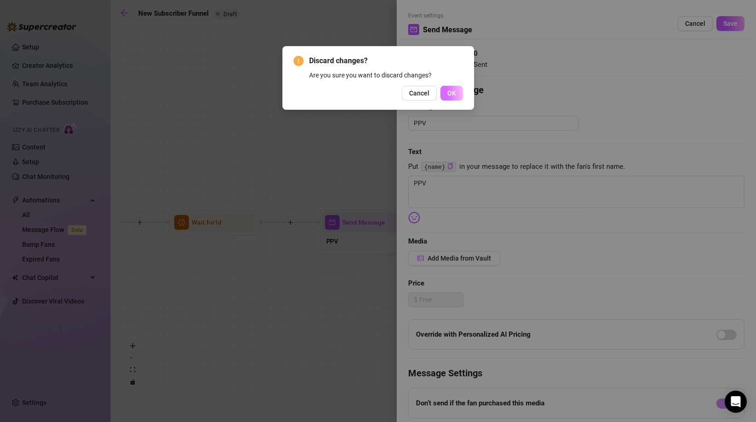
click at [449, 94] on span "OK" at bounding box center [451, 92] width 9 height 7
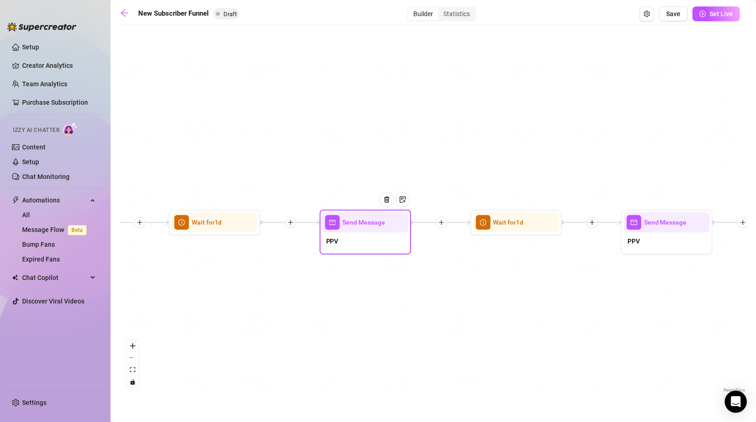
click at [360, 225] on span "Send Message" at bounding box center [363, 222] width 42 height 10
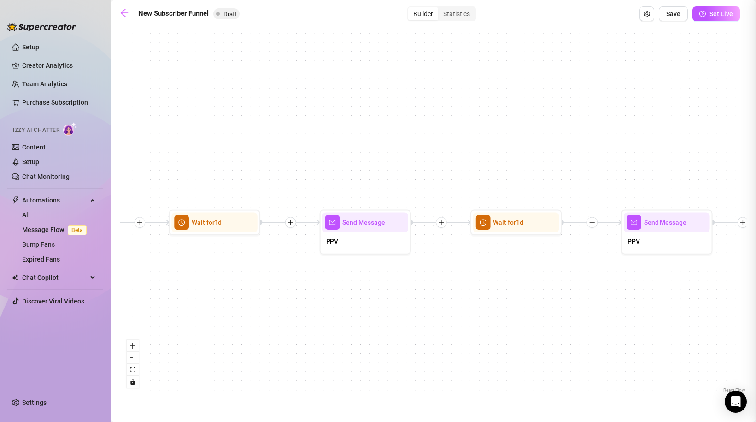
type textarea "PPV"
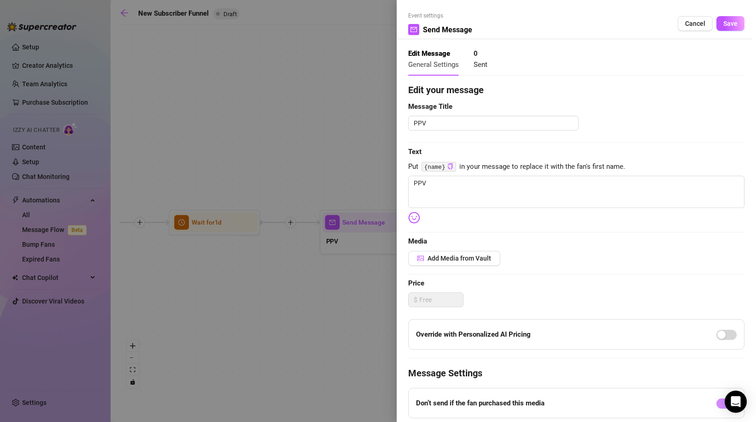
click at [354, 150] on div at bounding box center [378, 211] width 756 height 422
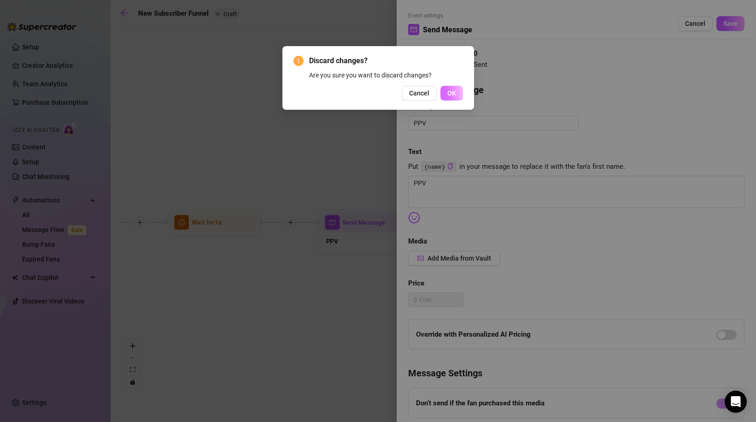
click at [460, 96] on button "OK" at bounding box center [452, 93] width 23 height 15
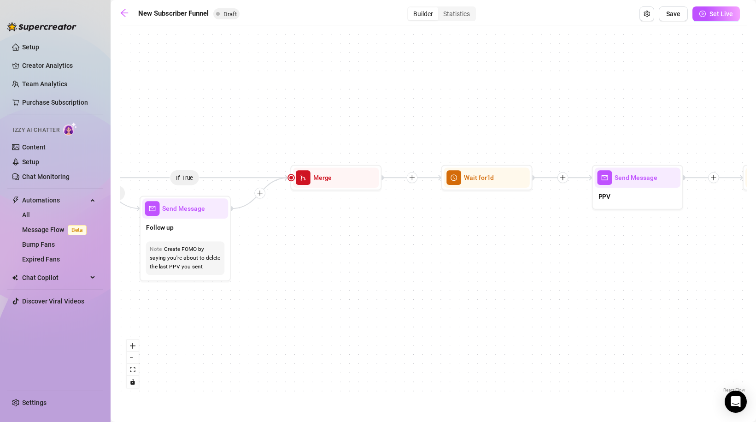
drag, startPoint x: 303, startPoint y: 294, endPoint x: 575, endPoint y: 248, distance: 275.2
click at [575, 249] on div "If True If True If True If False If False If False If True If False Merge Merge…" at bounding box center [433, 212] width 627 height 365
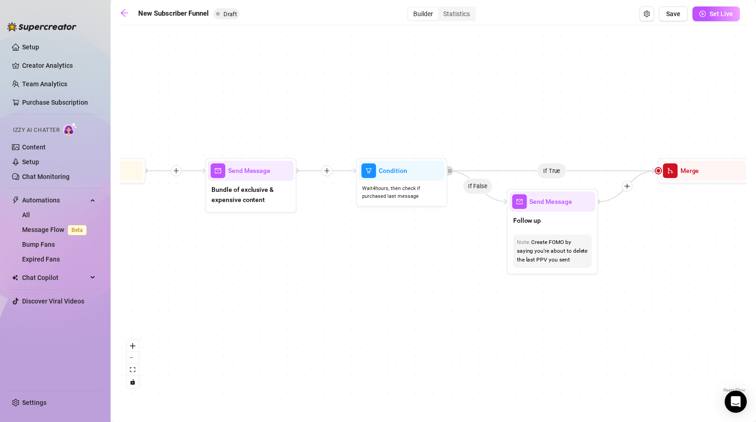
drag, startPoint x: 394, startPoint y: 251, endPoint x: 762, endPoint y: 255, distance: 367.8
click at [756, 255] on html "Setup Creator Analytics Team Analytics Purchase Subscription Izzy AI Chatter Co…" at bounding box center [378, 211] width 756 height 422
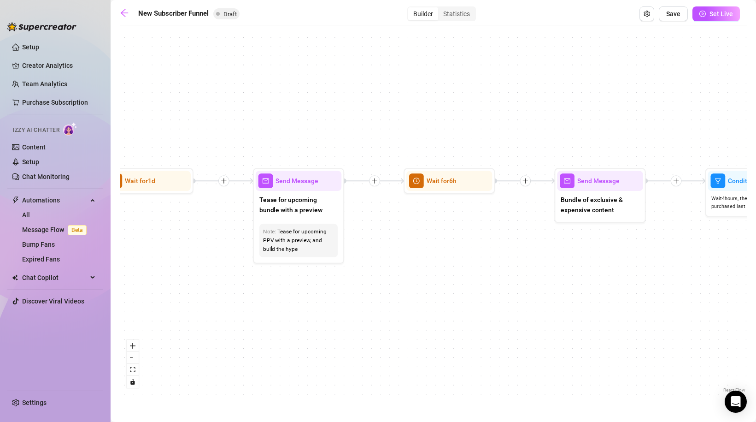
drag, startPoint x: 387, startPoint y: 280, endPoint x: 736, endPoint y: 279, distance: 349.3
click at [736, 279] on div "If True If True If True If False If False If False If True If False Merge Merge…" at bounding box center [433, 212] width 627 height 365
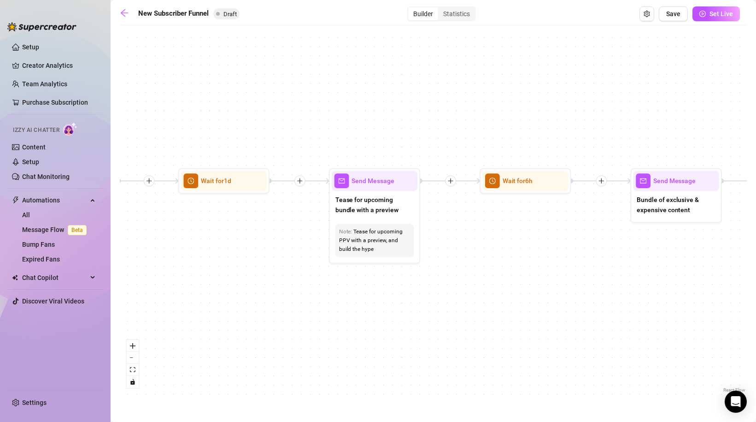
drag, startPoint x: 480, startPoint y: 267, endPoint x: 555, endPoint y: 267, distance: 75.1
click at [555, 267] on div "If True If True If True If False If False If False If True If False Merge Merge…" at bounding box center [433, 212] width 627 height 365
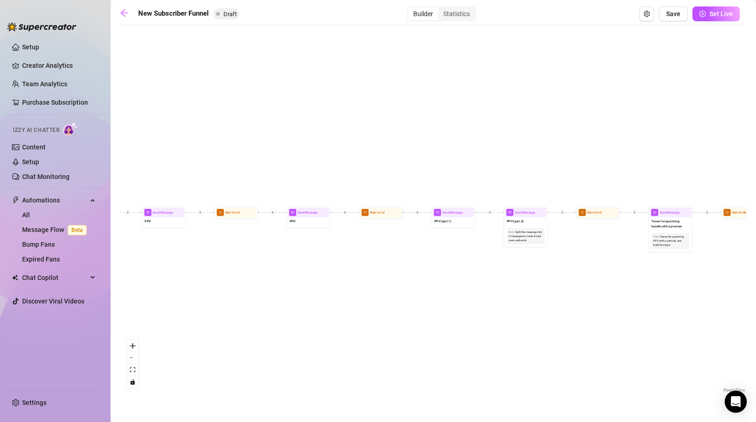
drag, startPoint x: 235, startPoint y: 279, endPoint x: 503, endPoint y: 262, distance: 268.3
click at [503, 263] on div "If True If True If True If False If False If False If True If False Merge Merge…" at bounding box center [433, 212] width 627 height 365
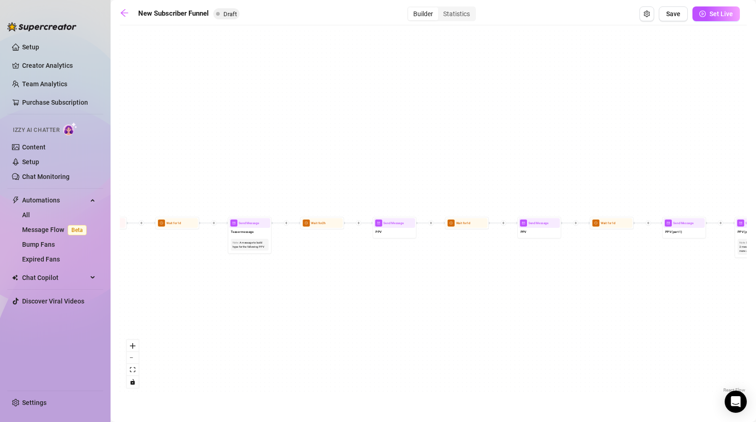
drag, startPoint x: 278, startPoint y: 250, endPoint x: 507, endPoint y: 262, distance: 229.8
click at [507, 262] on div "If True If True If True If False If False If False If True If False Merge Merge…" at bounding box center [433, 212] width 627 height 365
click at [131, 382] on icon "toggle interactivity" at bounding box center [132, 382] width 4 height 6
click at [133, 382] on icon "toggle interactivity" at bounding box center [133, 382] width 6 height 6
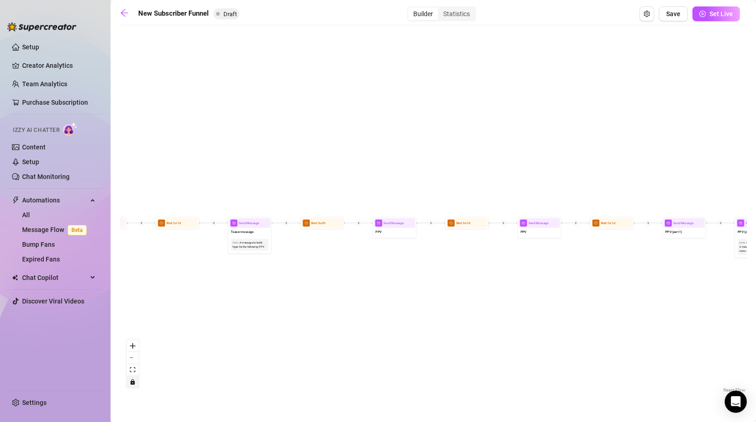
click at [133, 382] on icon "toggle interactivity" at bounding box center [133, 382] width 6 height 6
click at [679, 12] on span "Save" at bounding box center [673, 13] width 14 height 7
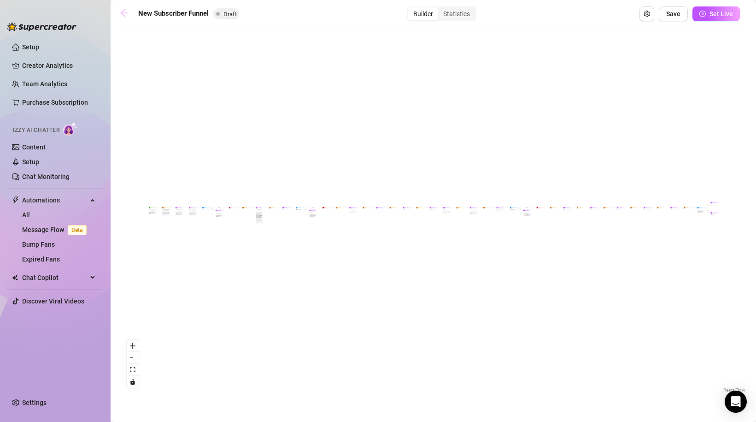
click at [127, 16] on icon "arrow-left" at bounding box center [124, 12] width 9 height 9
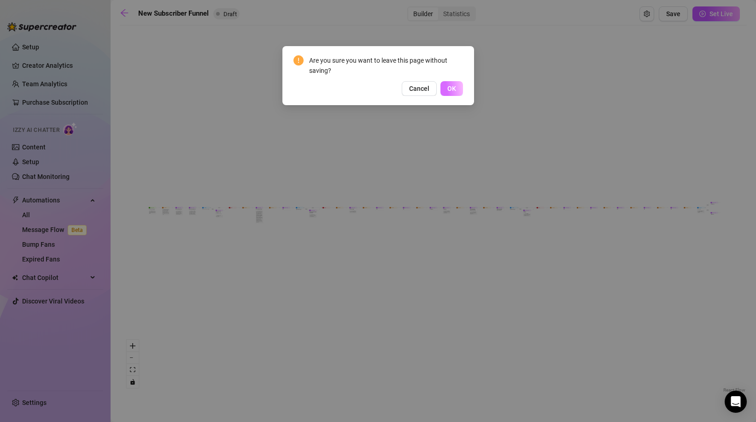
click at [448, 90] on span "OK" at bounding box center [451, 88] width 9 height 7
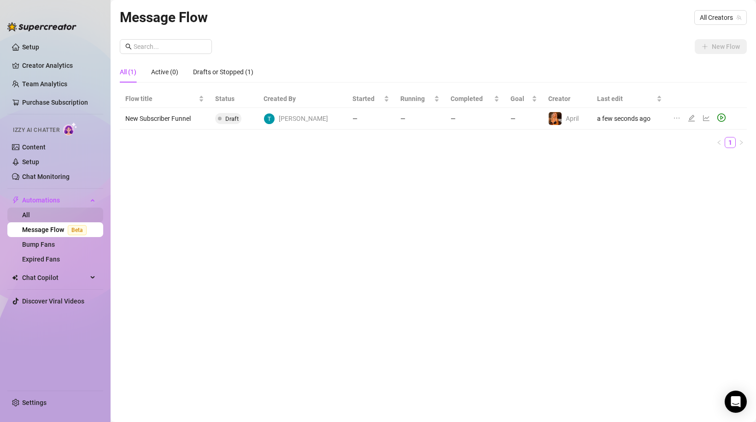
click at [30, 212] on link "All" at bounding box center [26, 214] width 8 height 7
